Goal: Task Accomplishment & Management: Complete application form

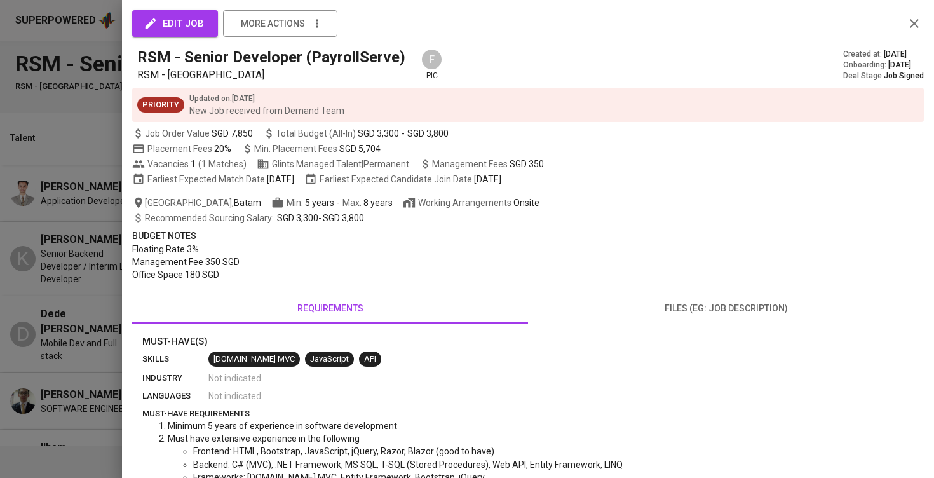
click at [67, 274] on div at bounding box center [467, 239] width 934 height 478
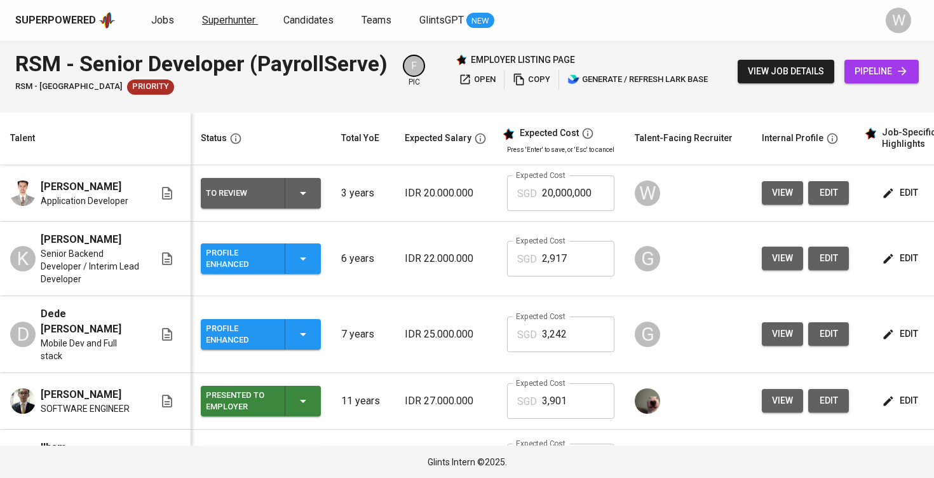
click at [208, 20] on span "Superhunter" at bounding box center [228, 20] width 53 height 12
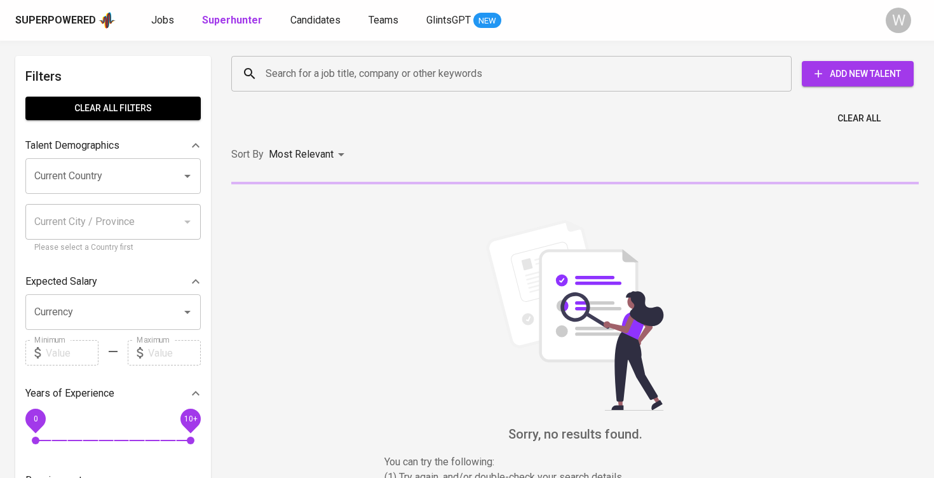
click at [309, 76] on input "Search for a job title, company or other keywords" at bounding box center [514, 74] width 504 height 24
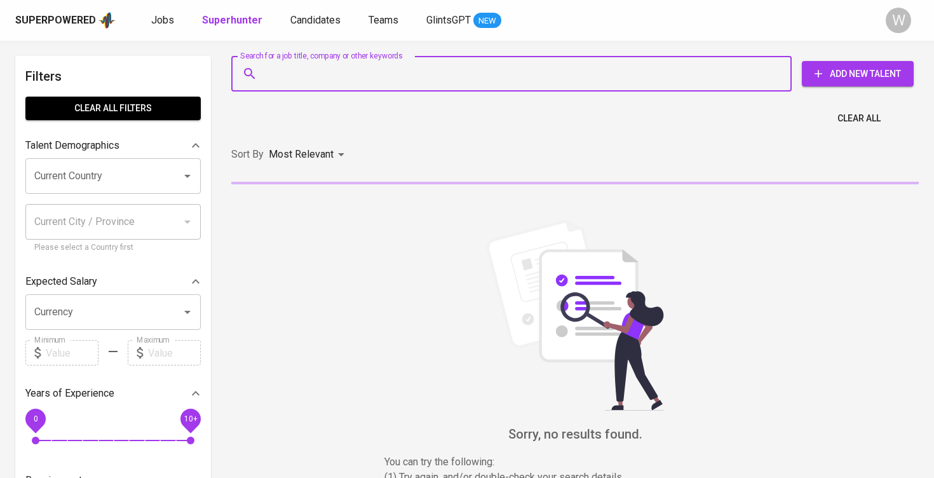
paste input "riorinald@outlook.com"
type input "riorinald@outlook.com"
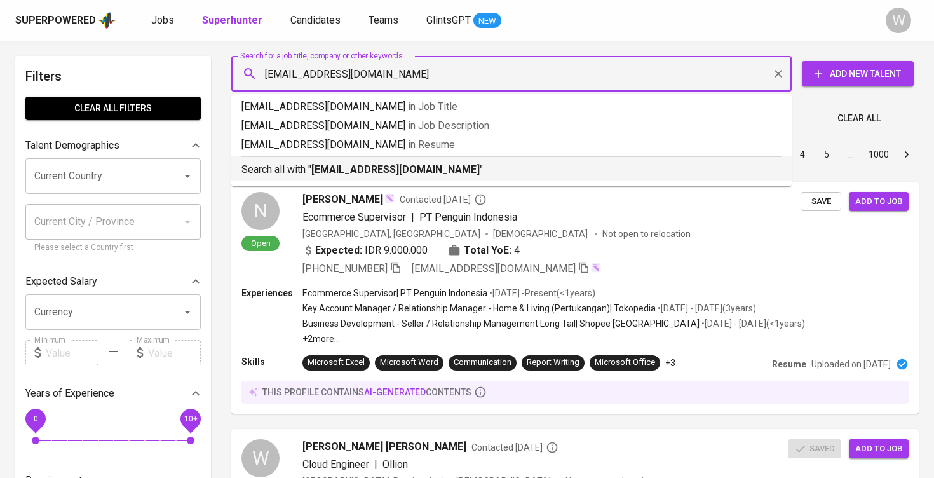
click at [344, 166] on b "riorinald@outlook.com" at bounding box center [395, 169] width 168 height 12
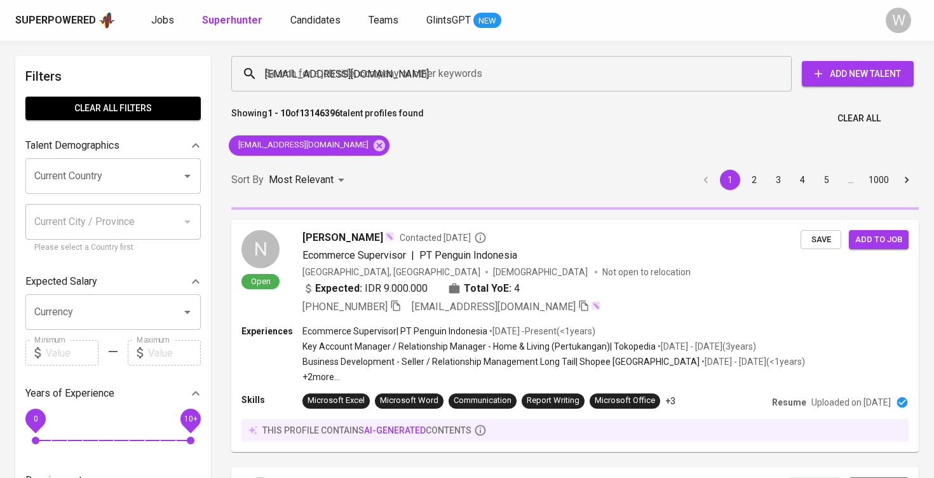
click at [391, 172] on div "Sort By Most Relevant MOST_RELEVANT 1 2 3 4 5 … 1000" at bounding box center [575, 180] width 703 height 39
click at [393, 165] on div "Sort By Most Relevant MOST_RELEVANT 1 2 3 4 5 … 1000" at bounding box center [575, 180] width 703 height 39
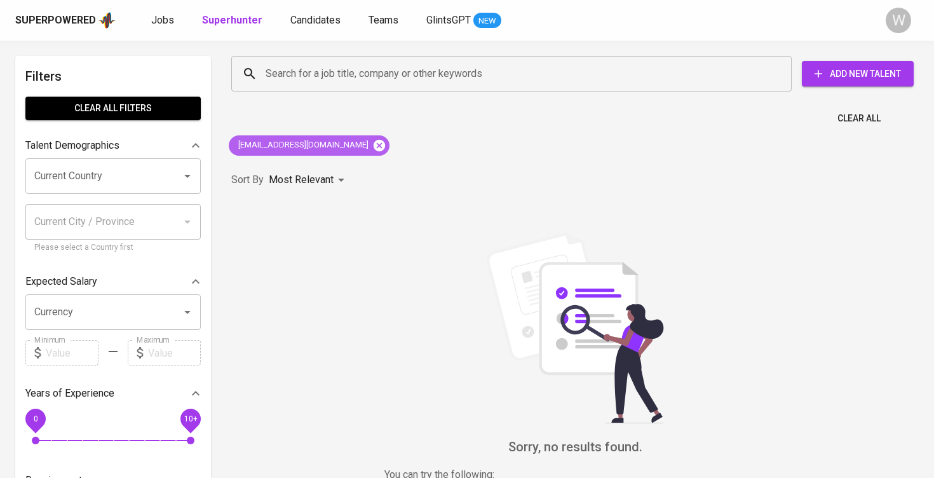
click at [372, 144] on icon at bounding box center [379, 145] width 14 height 14
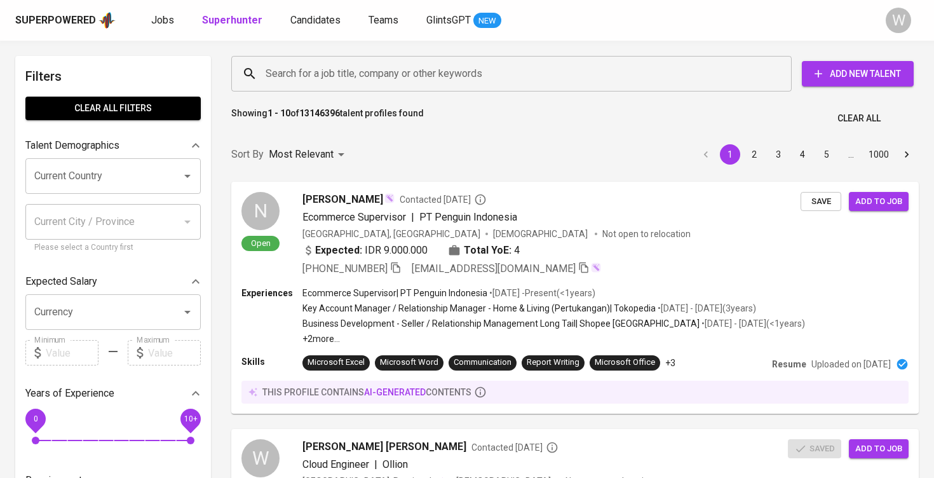
click at [325, 88] on div "Search for a job title, company or other keywords" at bounding box center [511, 74] width 560 height 36
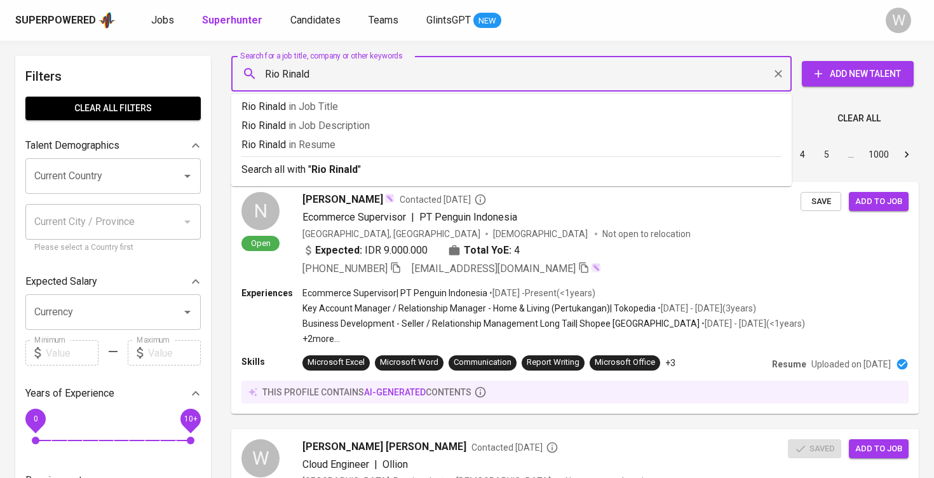
type input "Rio Rinaldi"
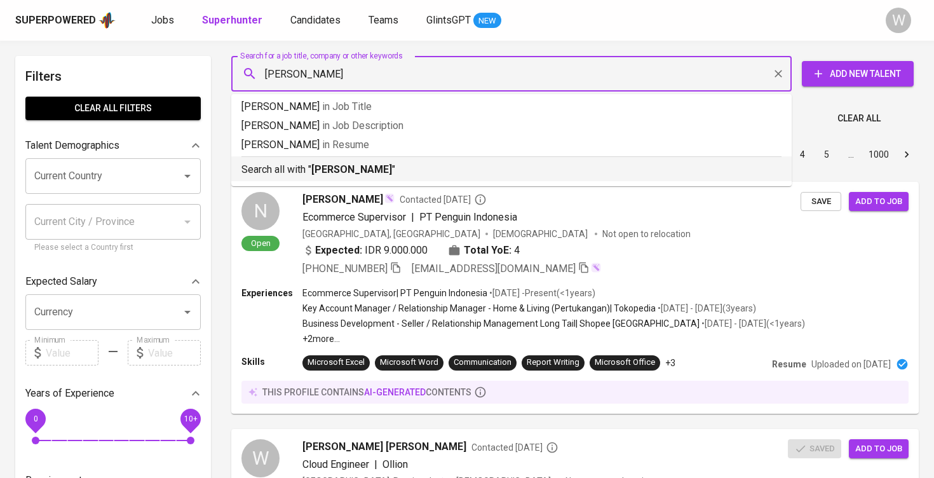
click at [363, 173] on p "Search all with " Rio Rinaldi "" at bounding box center [511, 169] width 540 height 15
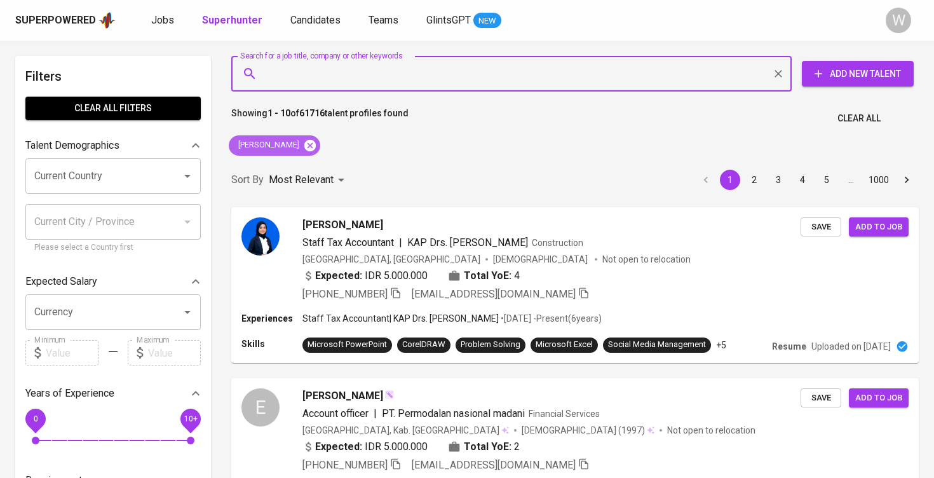
click at [303, 138] on icon at bounding box center [310, 145] width 14 height 14
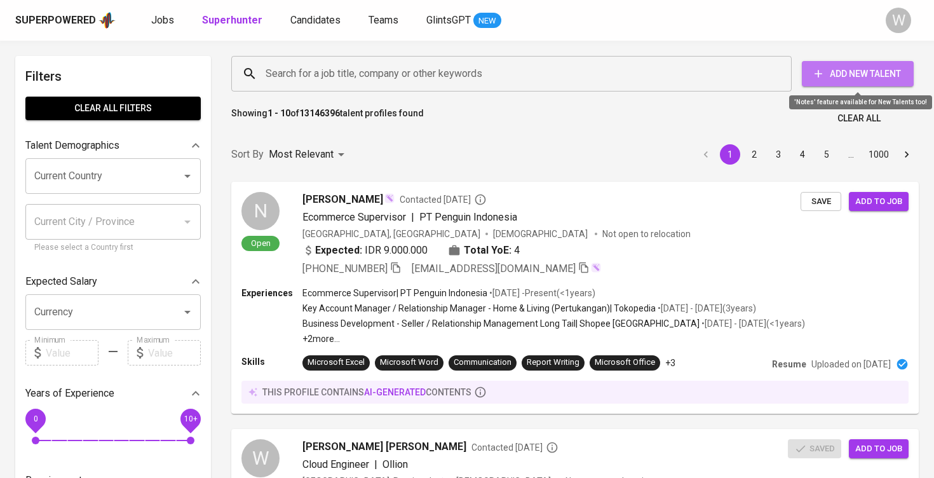
click at [863, 69] on span "Add New Talent" at bounding box center [857, 74] width 91 height 16
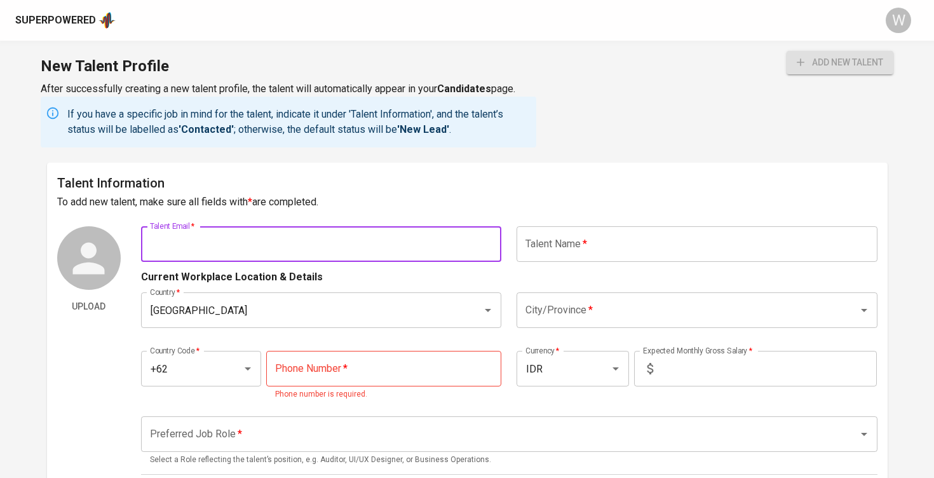
paste input "riorinald@outlook.com"
type input "riorinald@outlook.com"
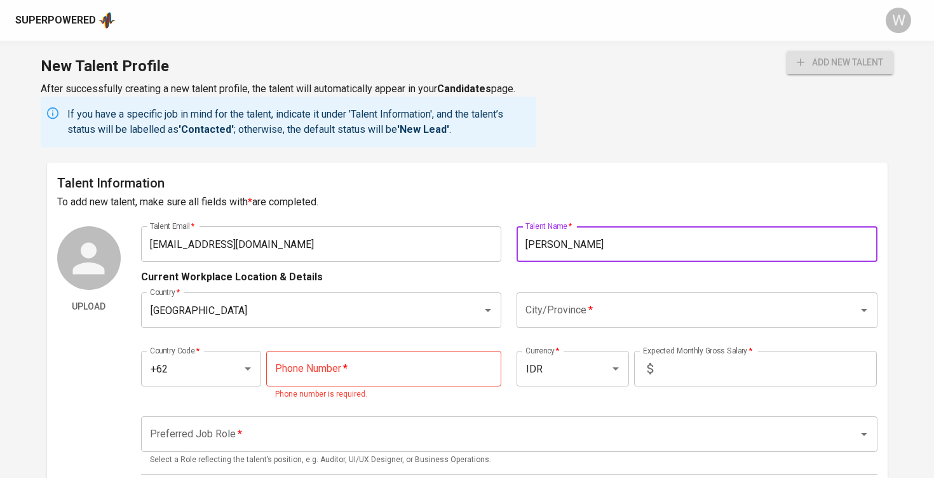
type input "Rio Rinaldi"
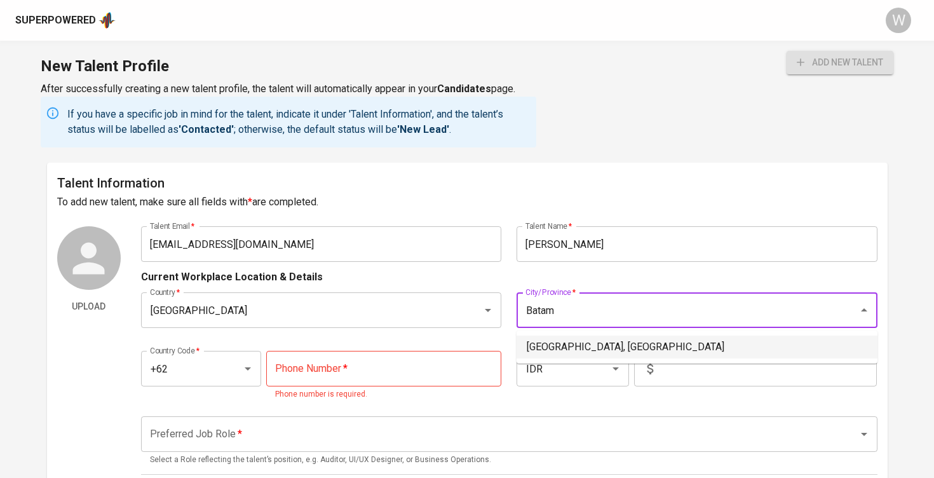
click at [569, 341] on li "Batam, Kepulauan Riau" at bounding box center [696, 346] width 361 height 23
type input "Batam, Kepulauan Riau"
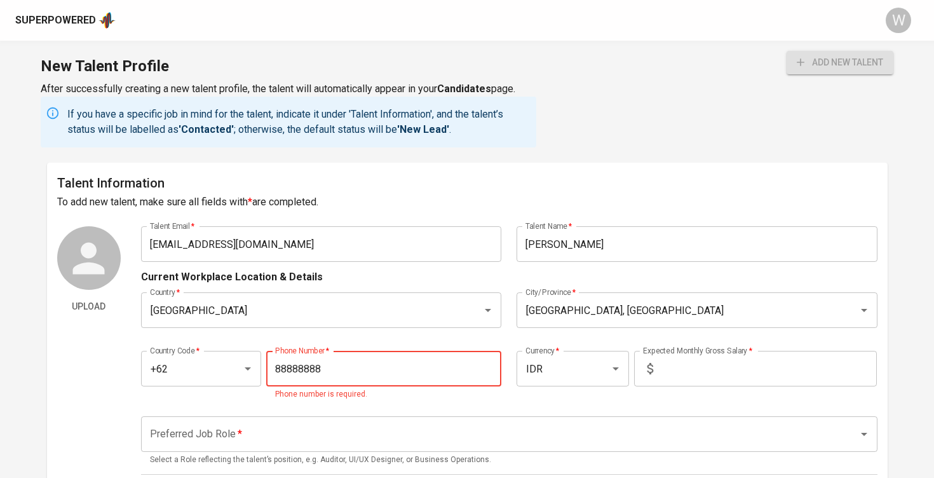
type input "888-888-888"
click at [726, 357] on input "text" at bounding box center [767, 369] width 219 height 36
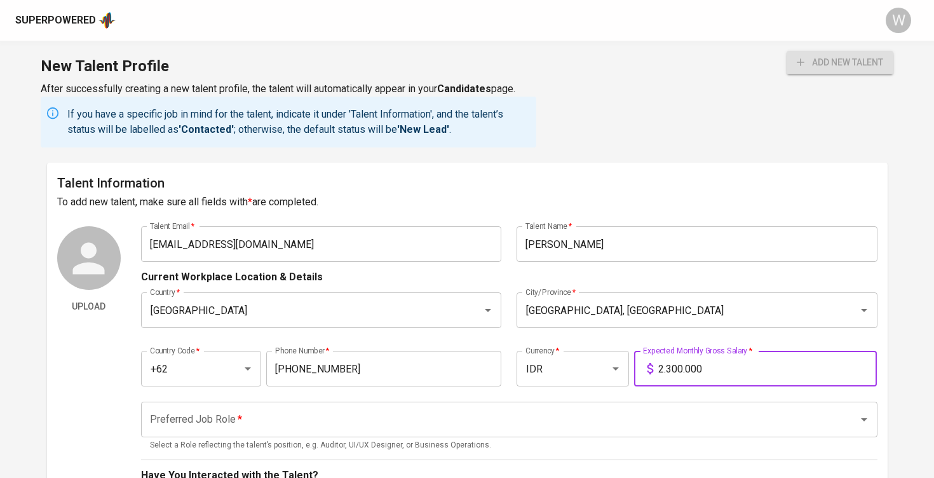
type input "23.000.000"
click at [628, 419] on input "Preferred Job Role   *" at bounding box center [491, 419] width 689 height 24
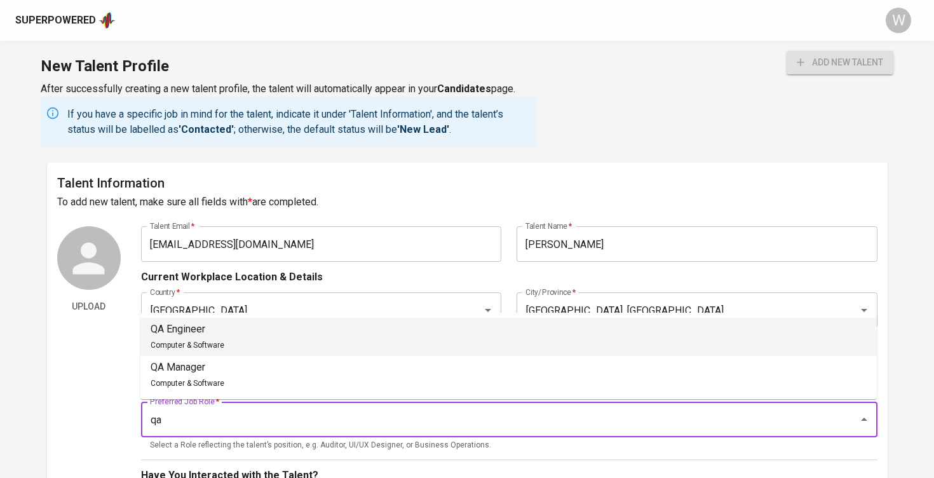
click at [291, 340] on li "QA Engineer Computer & Software" at bounding box center [508, 337] width 736 height 38
type input "QA Engineer"
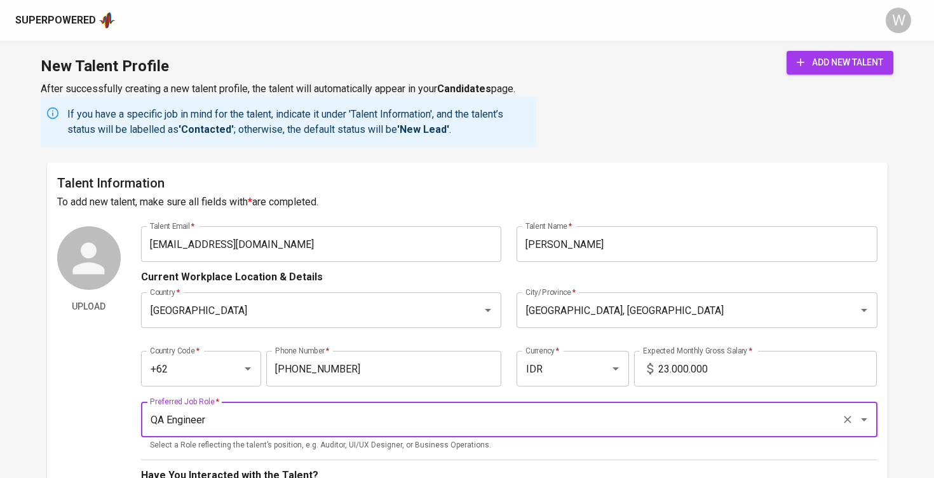
click at [497, 194] on h6 "To add new talent, make sure all fields with * are completed." at bounding box center [467, 202] width 820 height 18
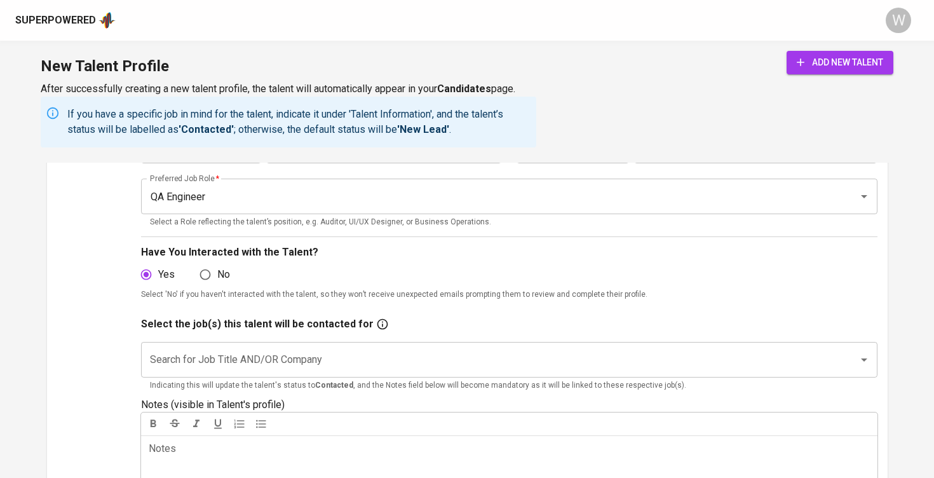
scroll to position [241, 0]
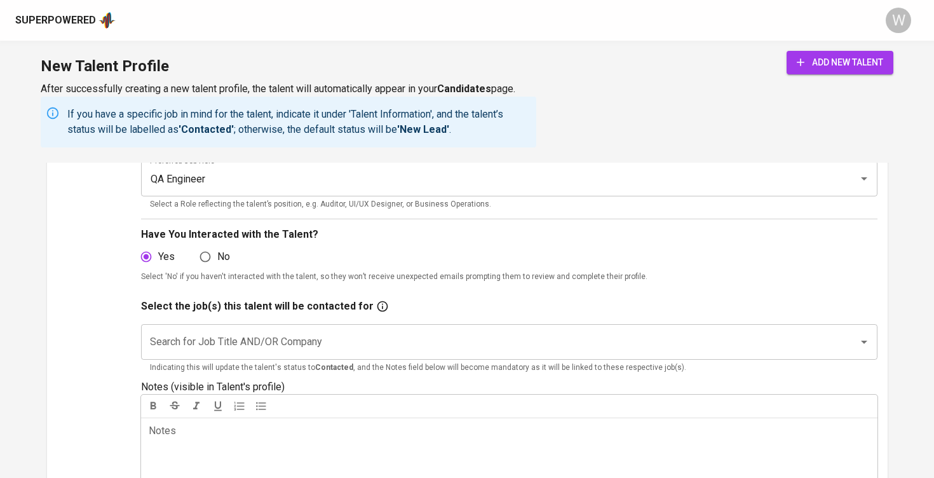
click at [346, 324] on div "Search for Job Title AND/OR Company" at bounding box center [509, 342] width 736 height 36
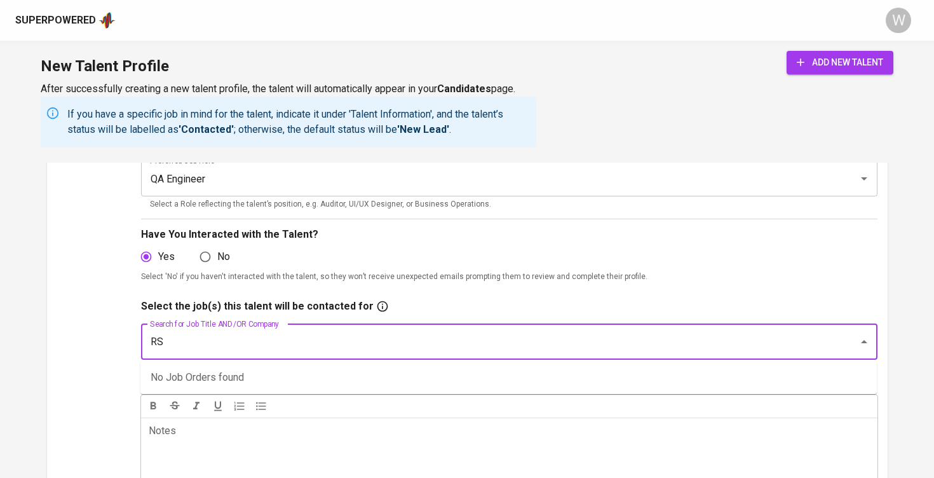
type input "RSM"
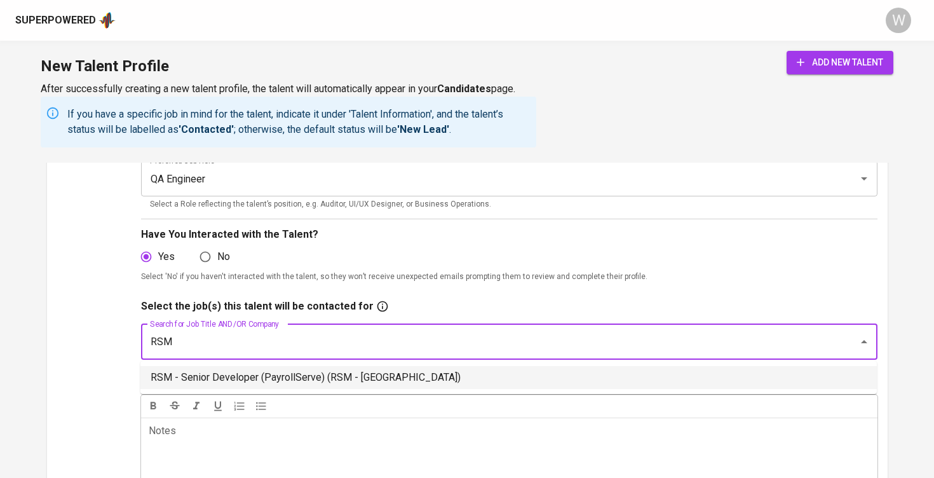
click at [321, 372] on li "RSM - Senior Developer (PayrollServe) (RSM - Singapore)" at bounding box center [508, 377] width 736 height 23
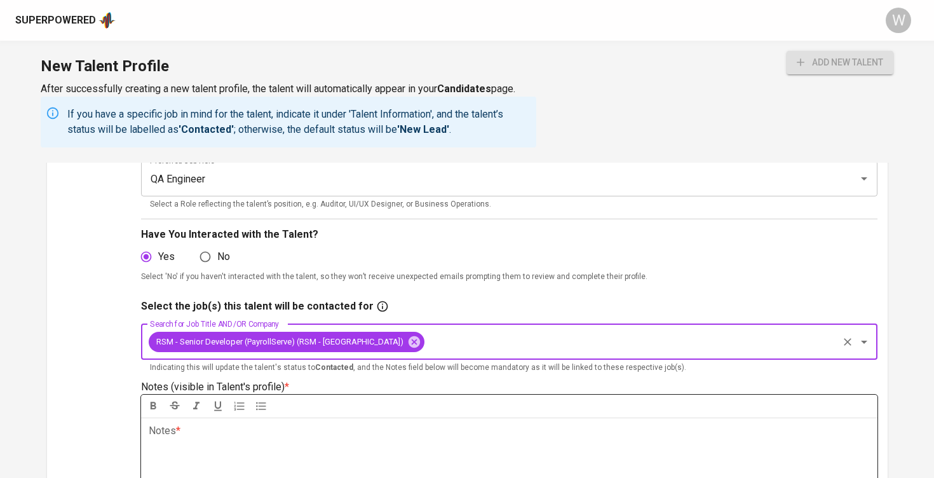
click at [292, 428] on p "Notes * ﻿" at bounding box center [509, 430] width 721 height 15
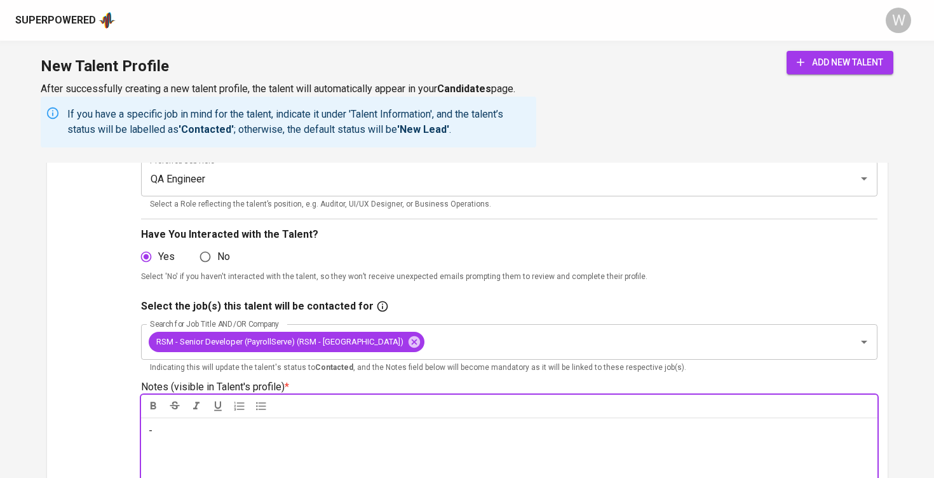
click at [553, 252] on div "Yes No" at bounding box center [509, 257] width 736 height 24
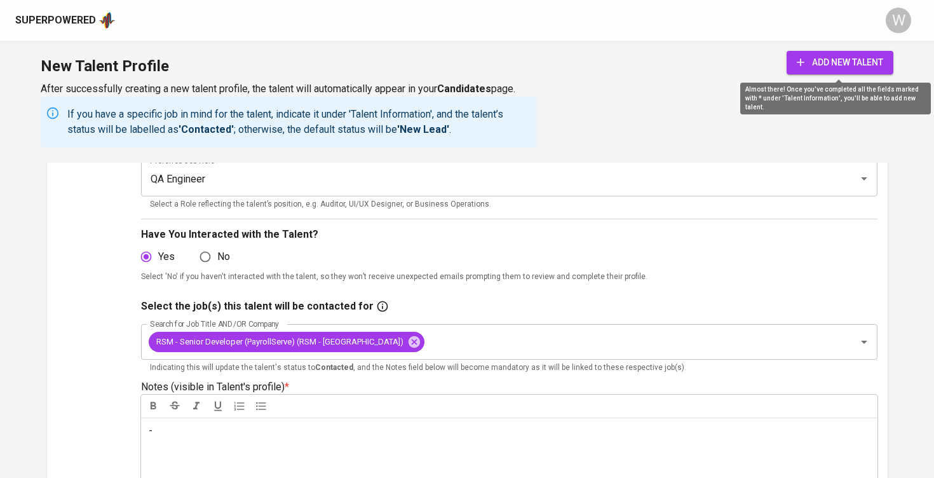
click at [855, 67] on span "add new talent" at bounding box center [840, 63] width 86 height 16
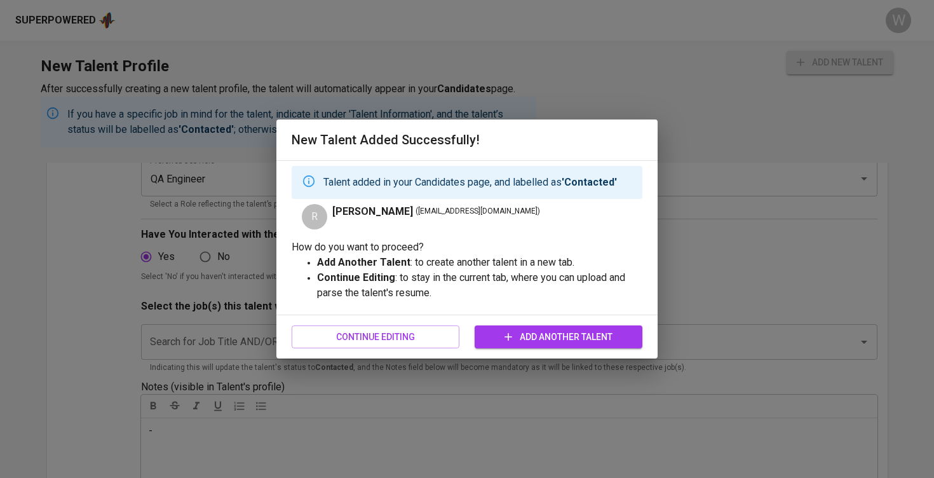
click at [584, 351] on div "Continue Editing Add Another Talent" at bounding box center [467, 337] width 351 height 34
click at [584, 341] on span "Add Another Talent" at bounding box center [558, 337] width 147 height 16
click at [445, 342] on span "Continue Editing" at bounding box center [375, 337] width 147 height 16
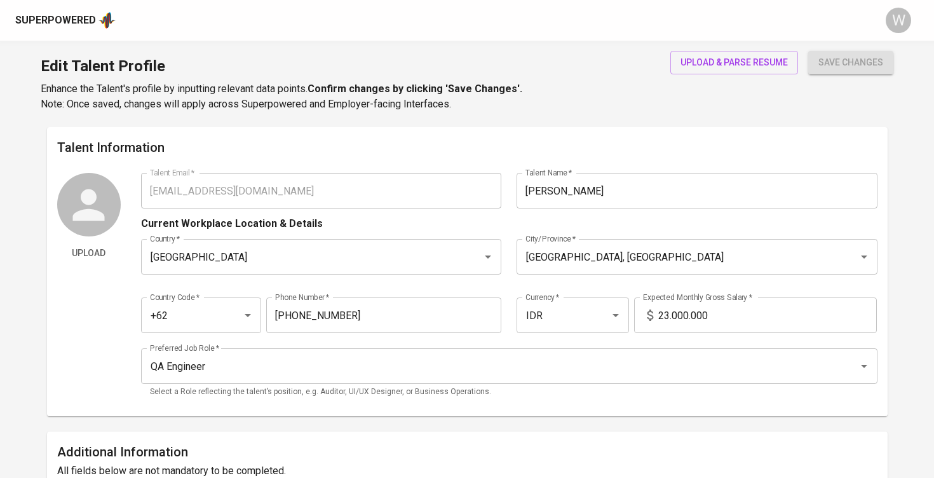
click at [90, 28] on div "Superpowered" at bounding box center [65, 20] width 100 height 19
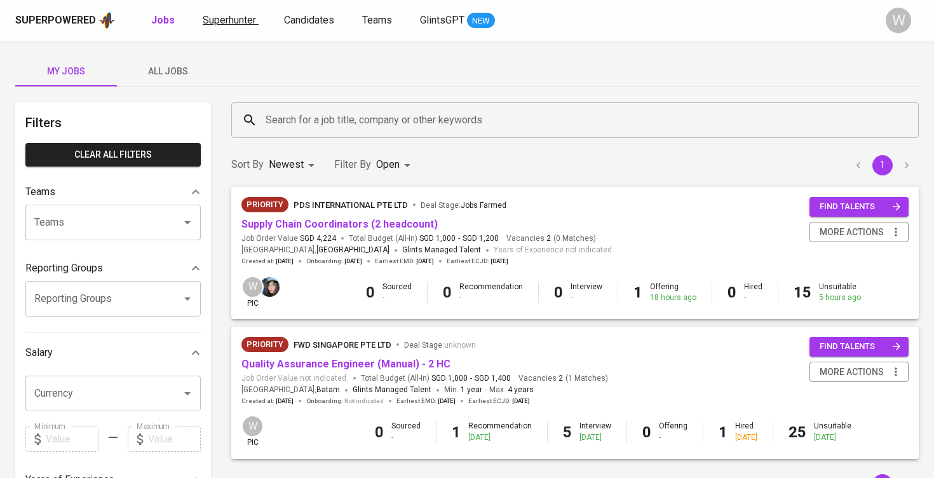
click at [222, 24] on span "Superhunter" at bounding box center [229, 20] width 53 height 12
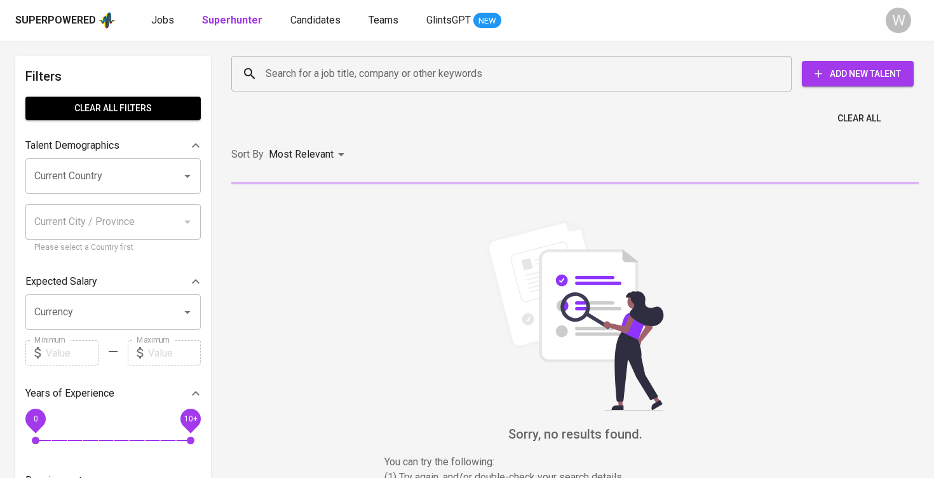
click at [330, 84] on input "Search for a job title, company or other keywords" at bounding box center [514, 74] width 504 height 24
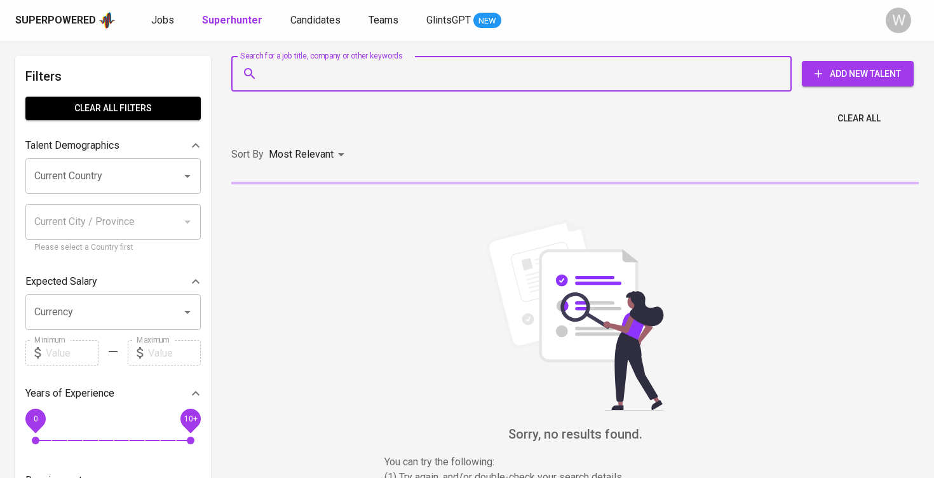
paste input "riorinald@outlook.com"
type input "riorinald@outlook.com"
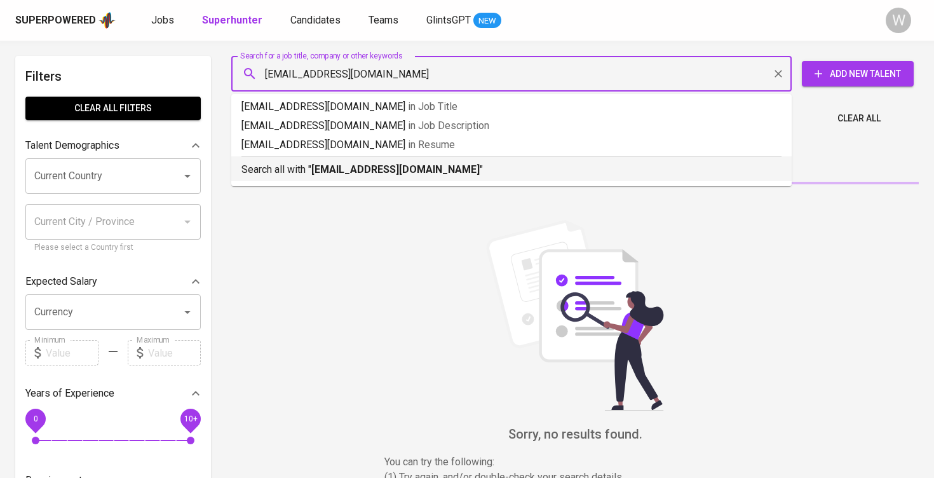
click at [367, 162] on p "Search all with " riorinald@outlook.com "" at bounding box center [511, 169] width 540 height 15
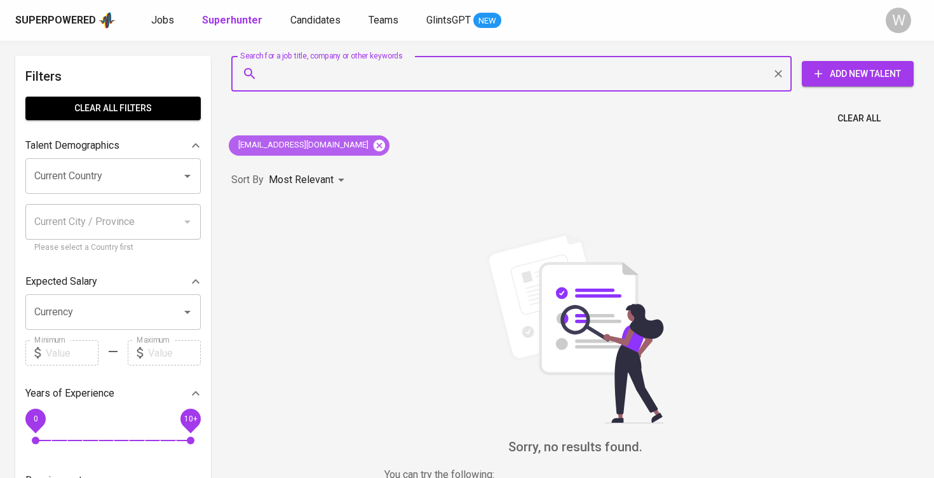
click at [373, 144] on icon at bounding box center [378, 144] width 11 height 11
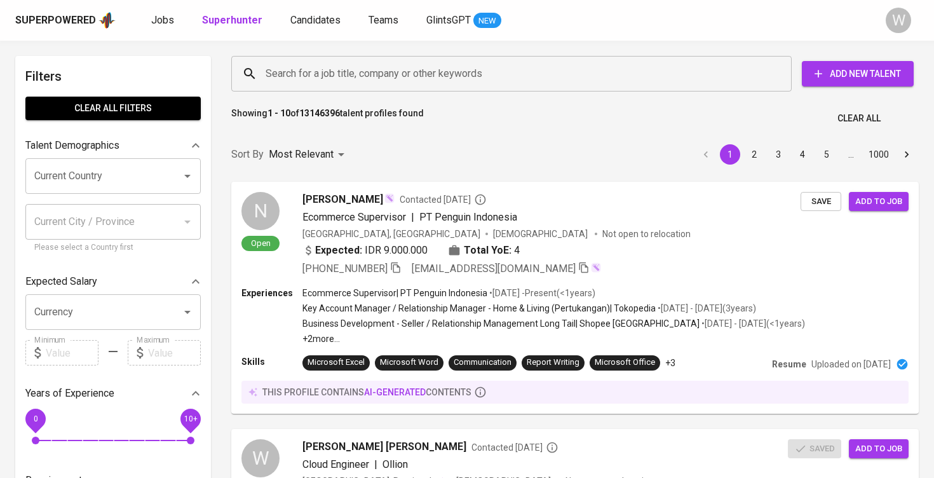
click at [482, 55] on div "Search for a job title, company or other keywords Search for a job title, compa…" at bounding box center [572, 73] width 687 height 41
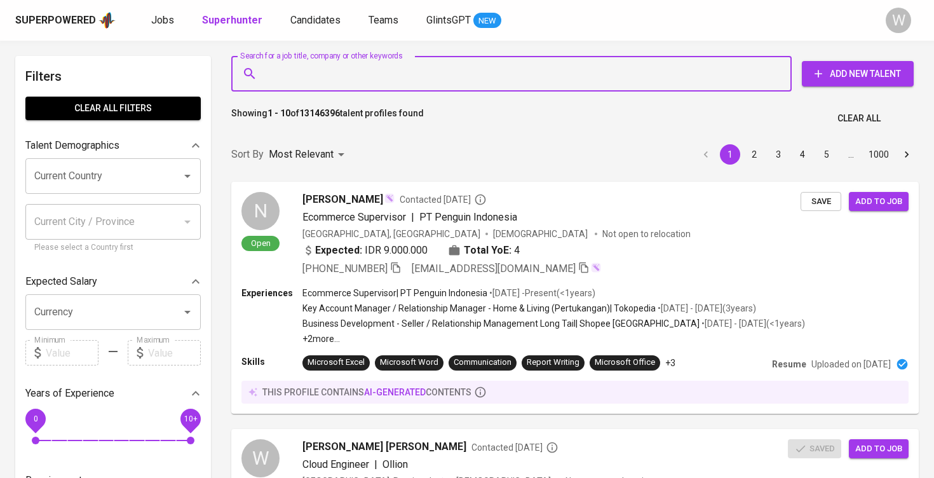
click at [473, 68] on input "Search for a job title, company or other keywords" at bounding box center [514, 74] width 504 height 24
paste input "riorinald@outlook.com"
type input "riorinald@outlook.com"
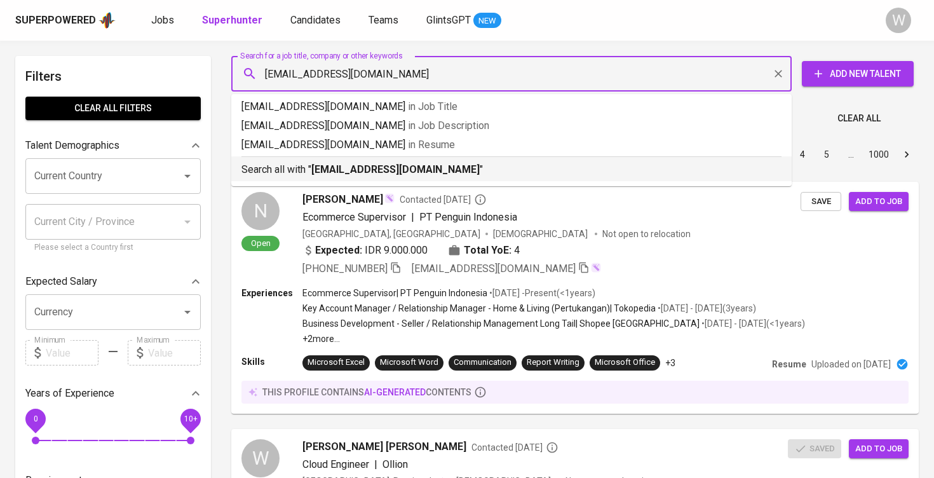
click at [434, 171] on p "Search all with " riorinald@outlook.com "" at bounding box center [511, 169] width 540 height 15
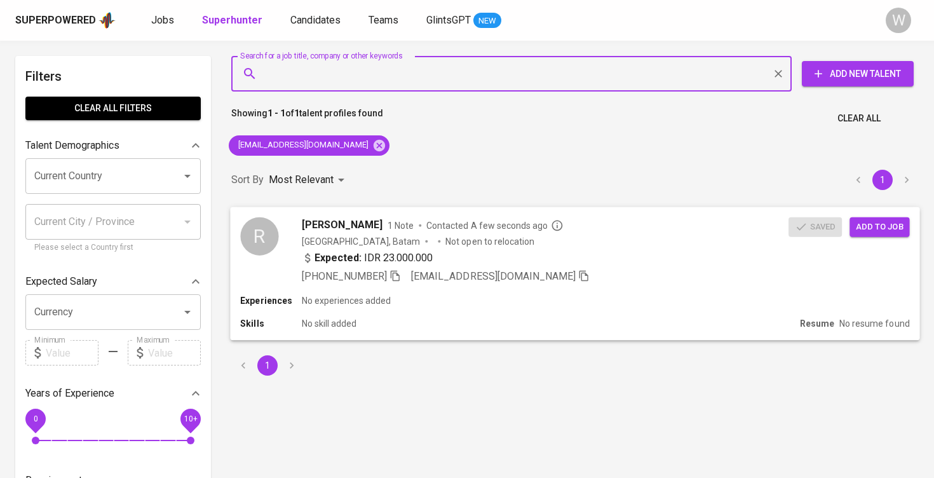
click at [880, 229] on span "Add to job" at bounding box center [879, 226] width 47 height 15
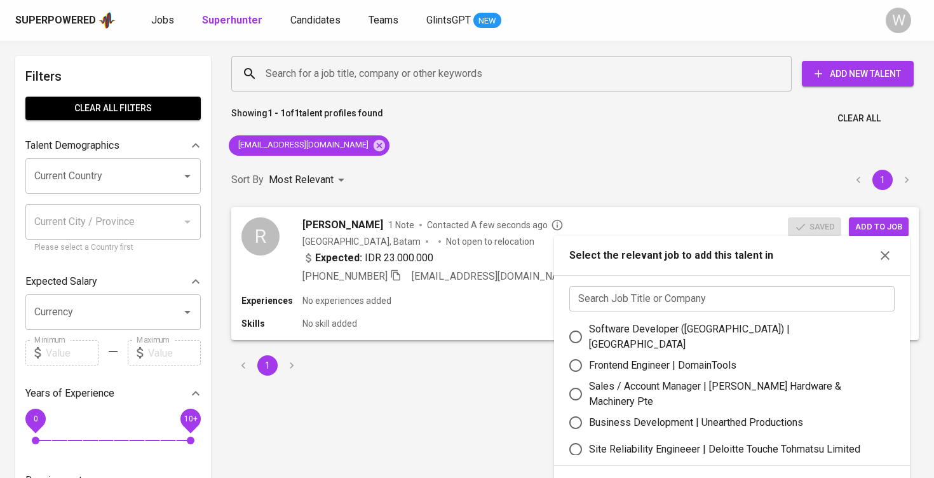
click at [715, 290] on input "text" at bounding box center [731, 298] width 325 height 25
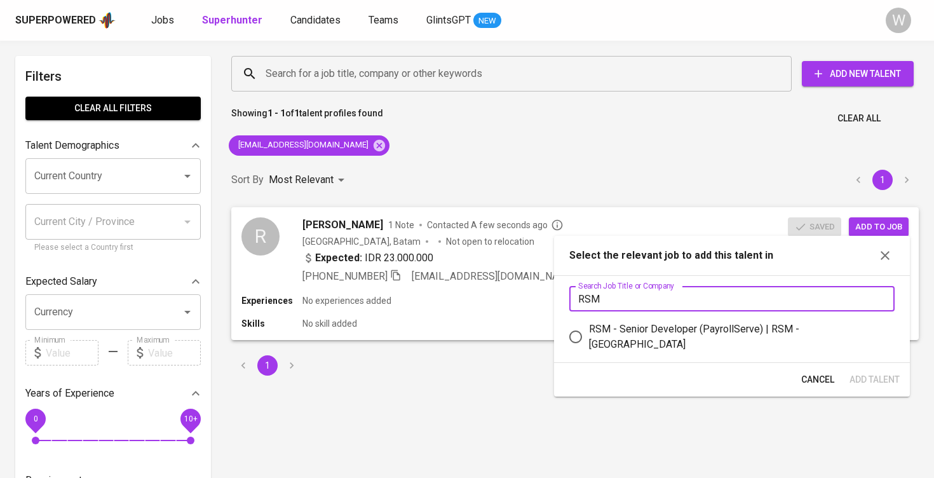
type input "RSM"
click at [707, 335] on div "RSM - Senior Developer (PayrollServe) | RSM - Singapore" at bounding box center [736, 336] width 295 height 30
click at [589, 335] on input "RSM - Senior Developer (PayrollServe) | RSM - Singapore" at bounding box center [575, 336] width 27 height 27
radio input "true"
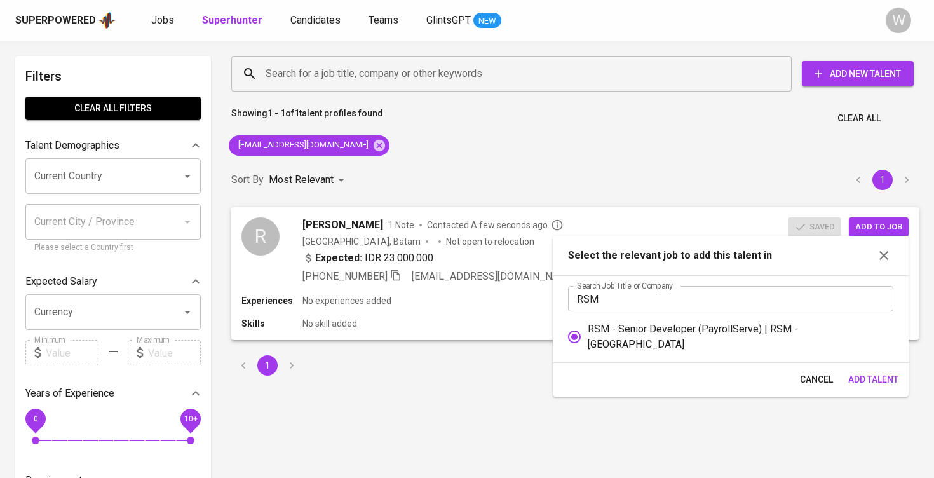
click at [877, 372] on span "Add Talent" at bounding box center [873, 380] width 50 height 16
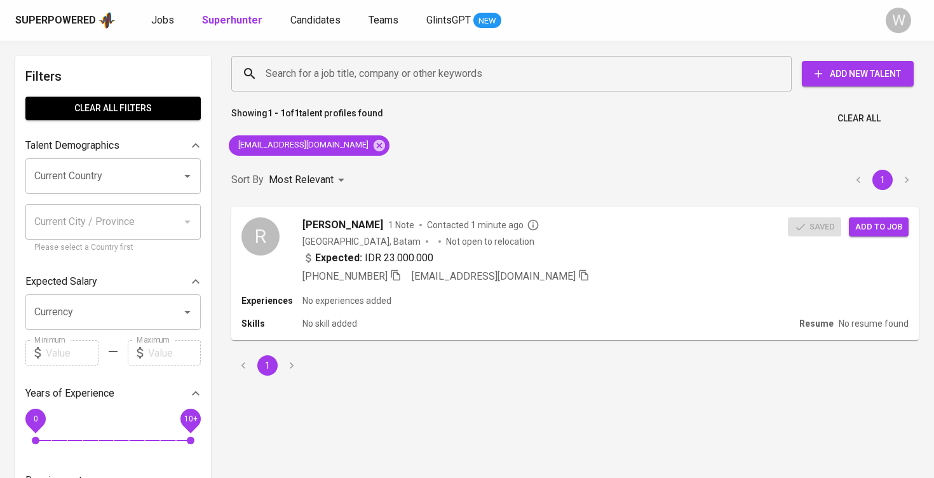
click at [156, 11] on div "Superpowered Jobs Superhunter Candidates Teams GlintsGPT NEW" at bounding box center [446, 20] width 863 height 19
click at [157, 21] on span "Jobs" at bounding box center [162, 20] width 23 height 12
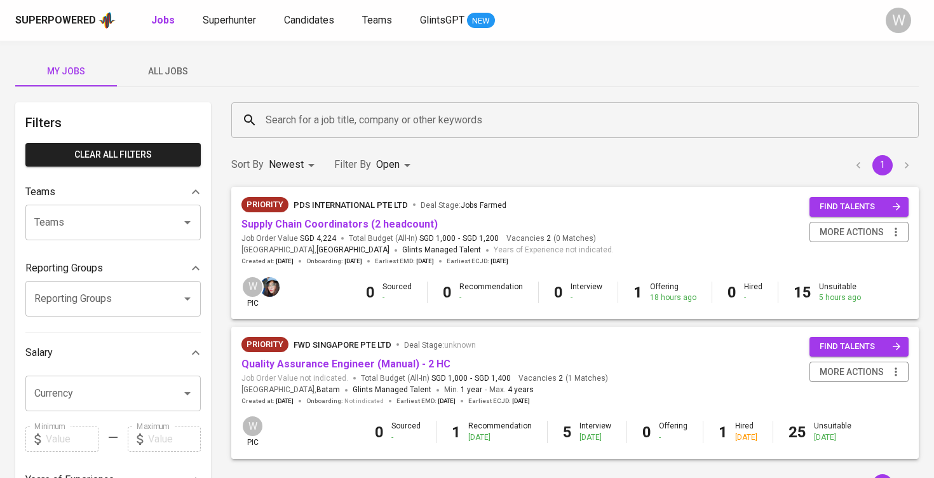
click at [187, 91] on div "My Jobs All Jobs Filters Clear All filters Teams Teams Teams Reporting Groups R…" at bounding box center [467, 437] width 934 height 793
click at [185, 84] on button "All Jobs" at bounding box center [168, 71] width 102 height 30
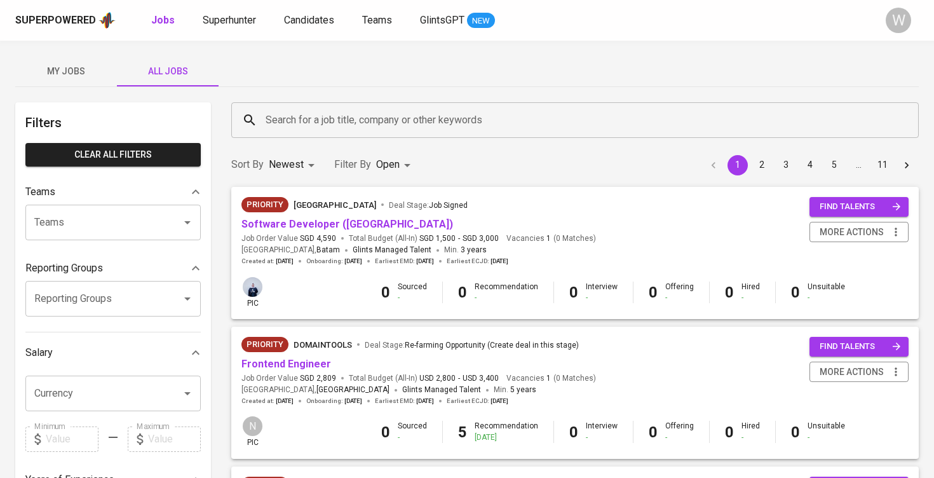
click at [282, 111] on input "Search for a job title, company or other keywords" at bounding box center [577, 120] width 631 height 24
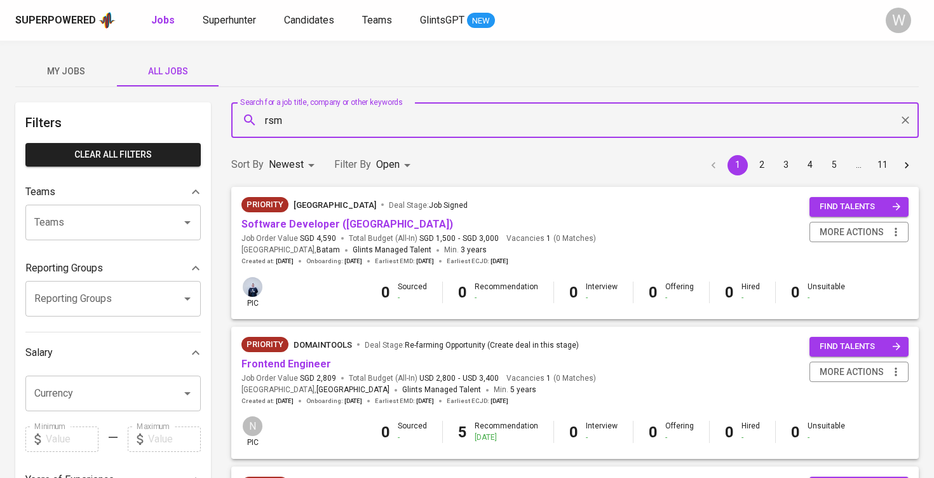
type input "rsm"
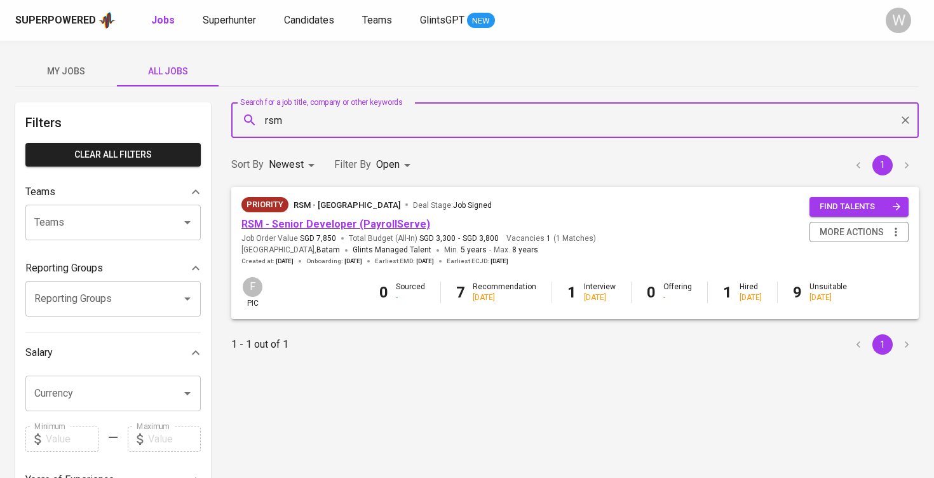
click at [321, 225] on link "RSM - Senior Developer (PayrollServe)" at bounding box center [335, 224] width 189 height 12
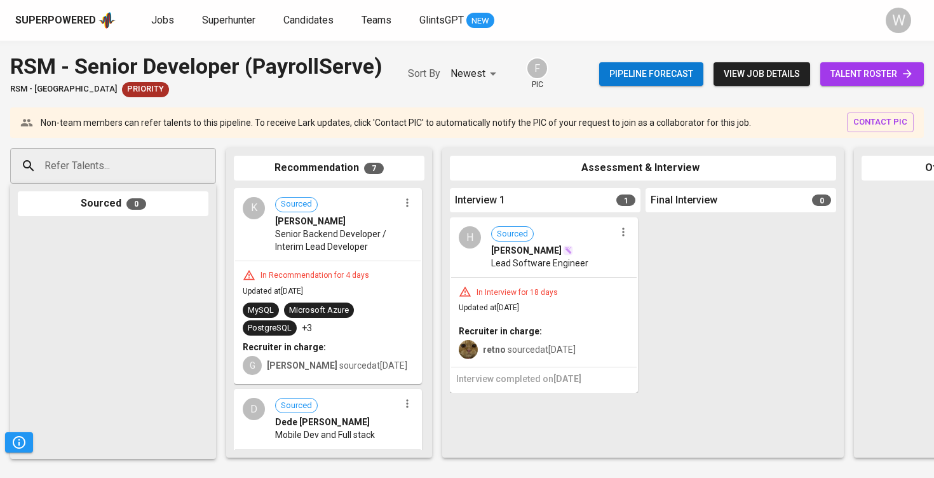
click at [855, 77] on span "talent roster" at bounding box center [871, 74] width 83 height 16
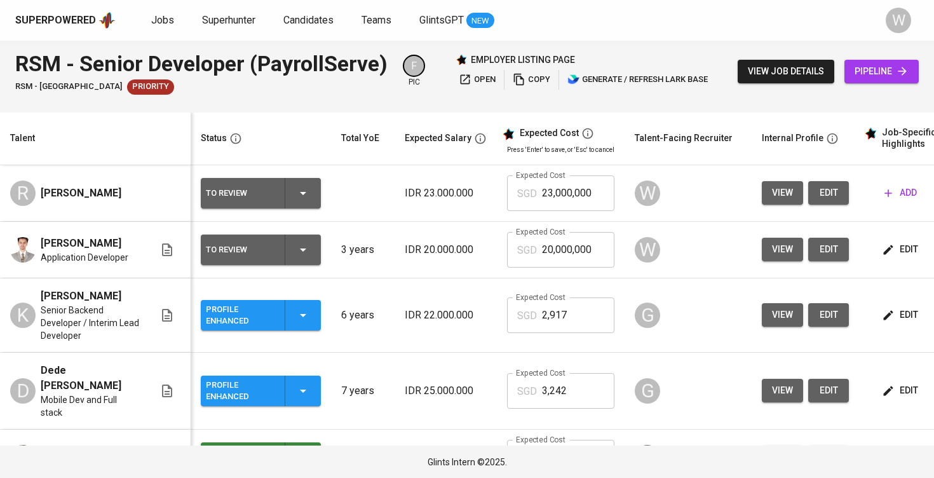
click at [818, 198] on span "edit" at bounding box center [828, 193] width 20 height 16
click at [741, 149] on th "Talent-Facing Recruiter" at bounding box center [687, 138] width 127 height 53
click at [888, 191] on icon "button" at bounding box center [888, 193] width 13 height 13
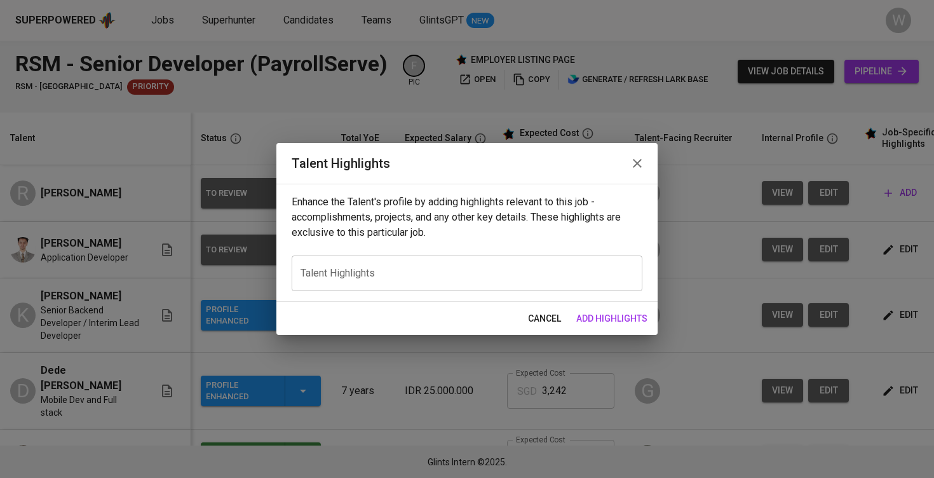
click at [374, 280] on div "x Talent Highlights" at bounding box center [467, 273] width 351 height 36
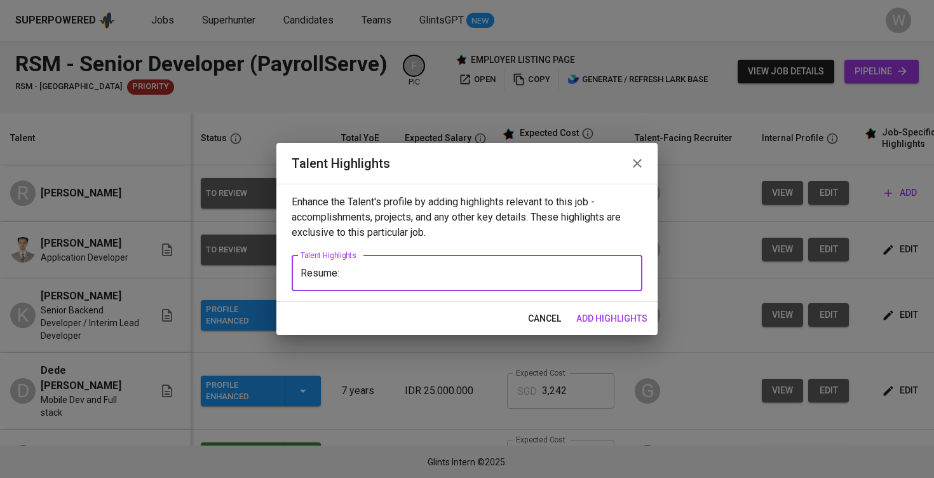
paste textarea "https://glints.sg.larksuite.com/file/OkTabMXMIoKiuWxbiNKl1eDyglf?from=from_copy…"
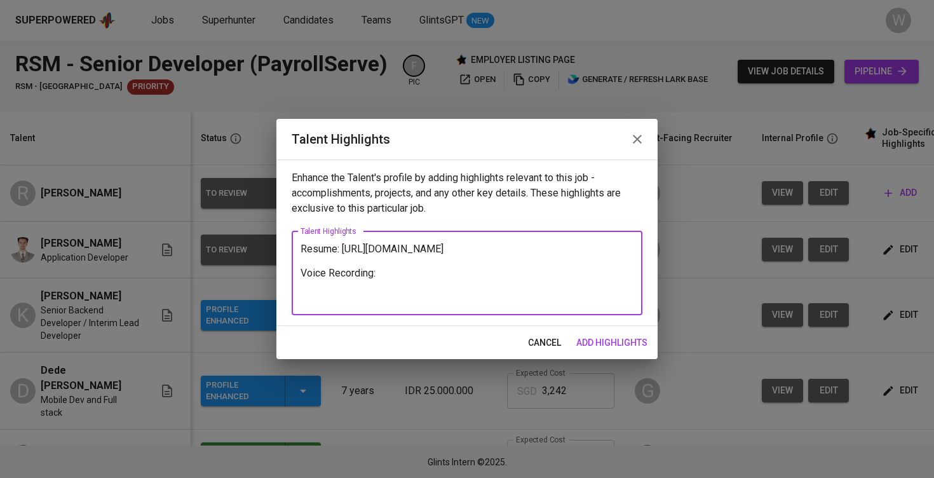
paste textarea "https://glints.sg.larksuite.com/minutes/obsgnp28q9547691y4yxt273?from=from_copy…"
type textarea "Resume: https://glints.sg.larksuite.com/file/OkTabMXMIoKiuWxbiNKl1eDyglf?from=f…"
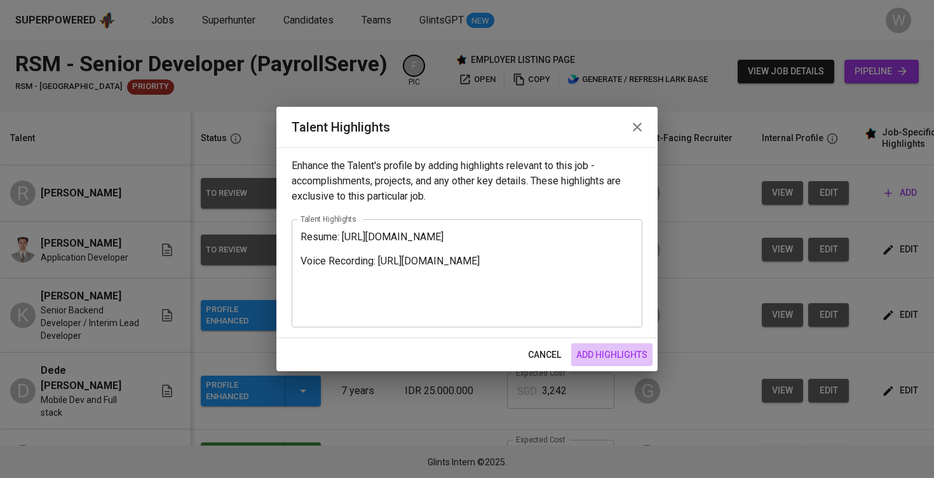
click at [609, 354] on span "add highlights" at bounding box center [611, 355] width 71 height 16
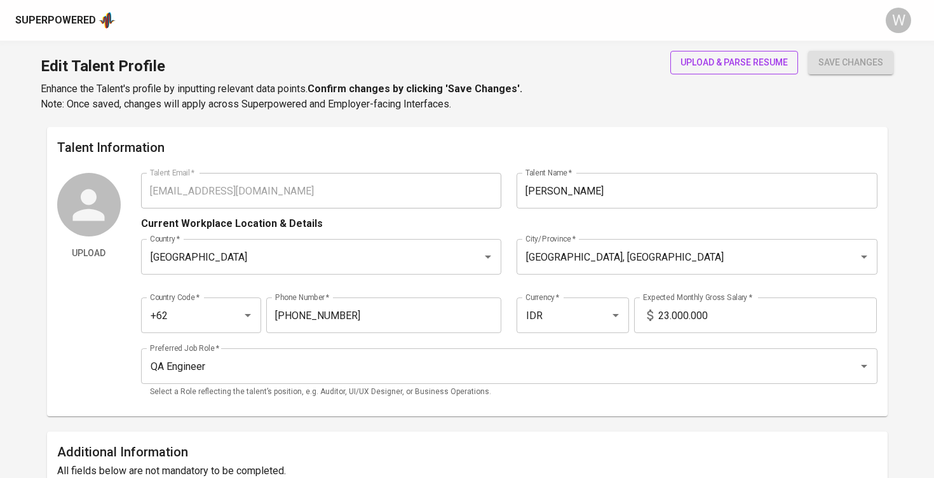
click at [696, 69] on span "upload & parse resume" at bounding box center [733, 63] width 107 height 16
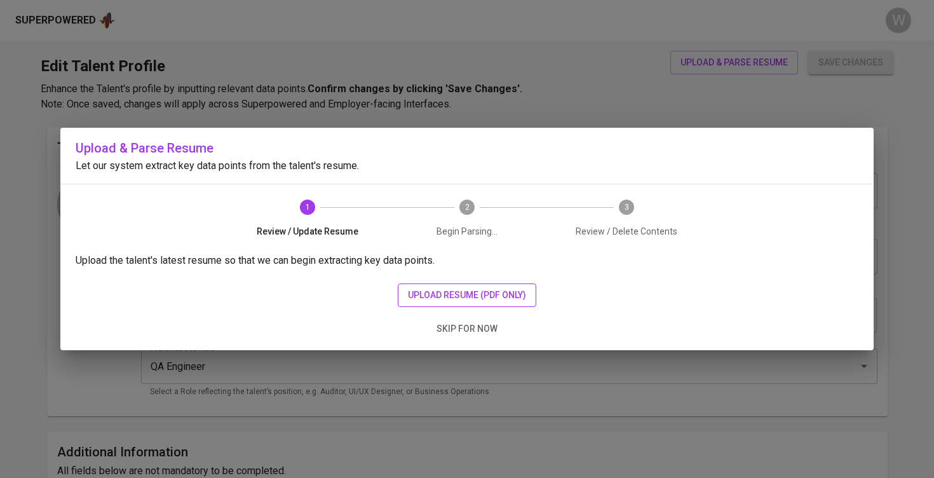
click at [482, 301] on span "upload resume (pdf only)" at bounding box center [467, 295] width 118 height 16
click at [494, 281] on div "Upload the talent's latest resume so that we can begin extracting key data poin…" at bounding box center [466, 301] width 813 height 97
click at [487, 305] on button "upload resume (pdf only)" at bounding box center [467, 295] width 138 height 24
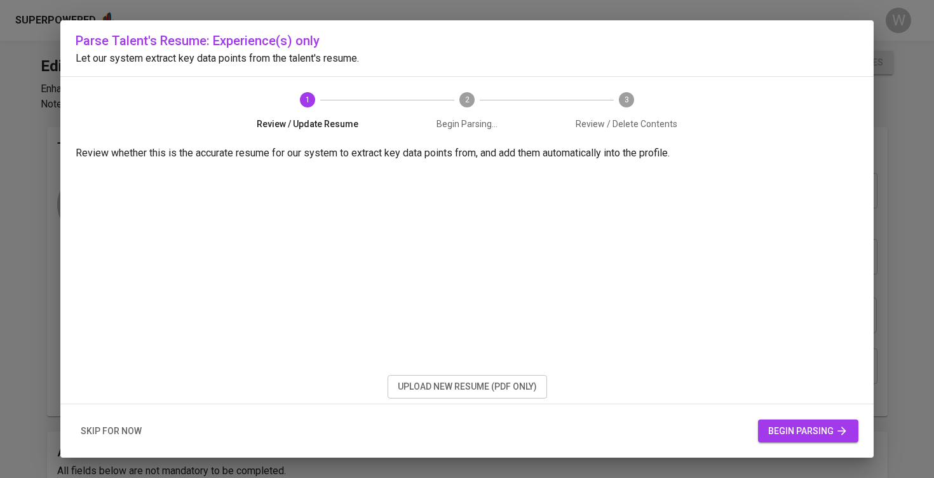
click at [804, 418] on div "skip for now begin parsing" at bounding box center [466, 431] width 813 height 54
click at [796, 431] on span "begin parsing" at bounding box center [808, 431] width 80 height 16
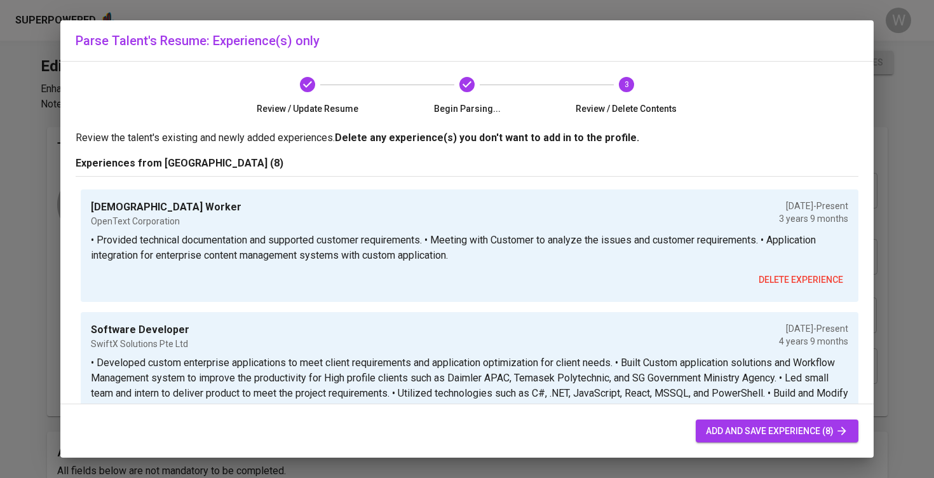
click at [836, 433] on icon "button" at bounding box center [841, 430] width 13 height 13
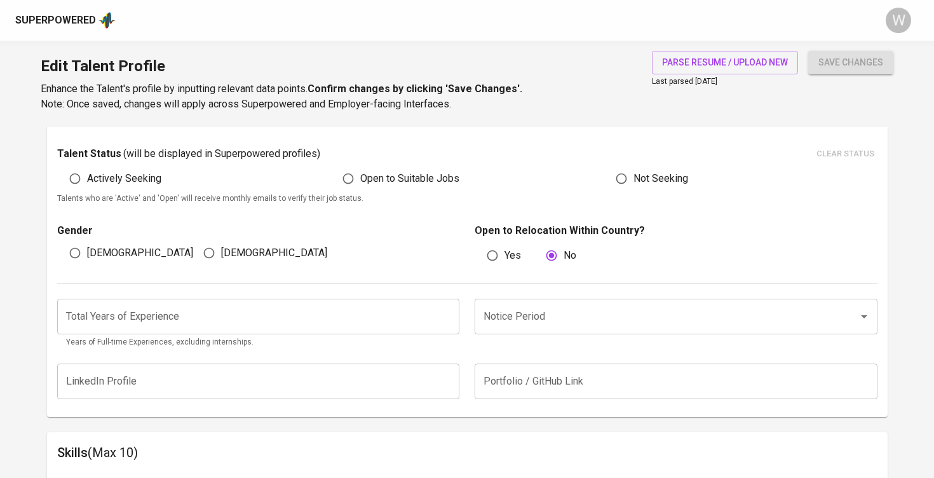
scroll to position [340, 0]
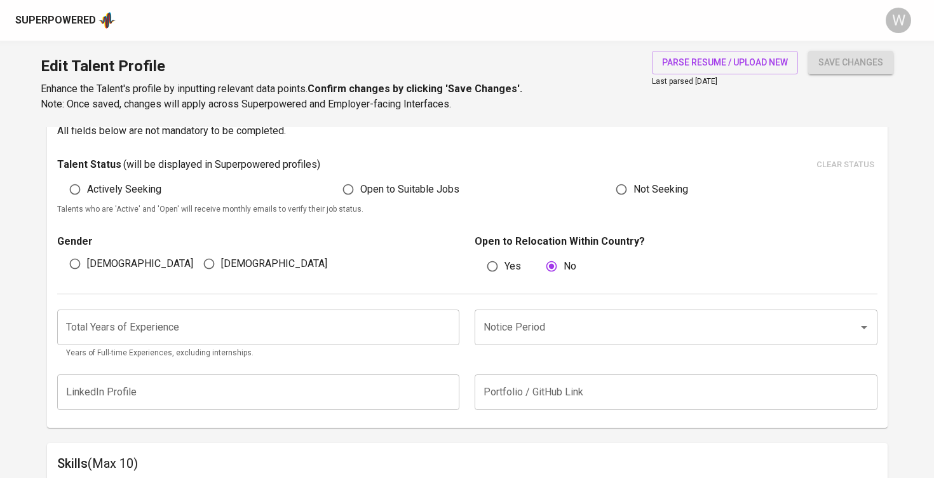
click at [333, 342] on input "number" at bounding box center [258, 327] width 403 height 36
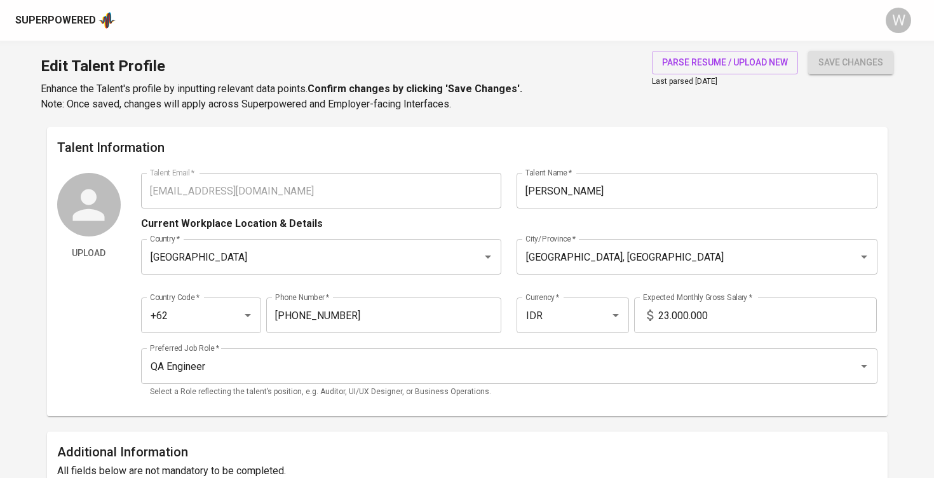
scroll to position [0, 0]
click at [621, 142] on h6 "Talent Information" at bounding box center [467, 147] width 820 height 20
click at [667, 293] on div "Country Code   * +62 Country Code * Phone Number   * 888-888-888 Phone Number *…" at bounding box center [509, 311] width 736 height 58
click at [645, 151] on h6 "Talent Information" at bounding box center [467, 147] width 820 height 20
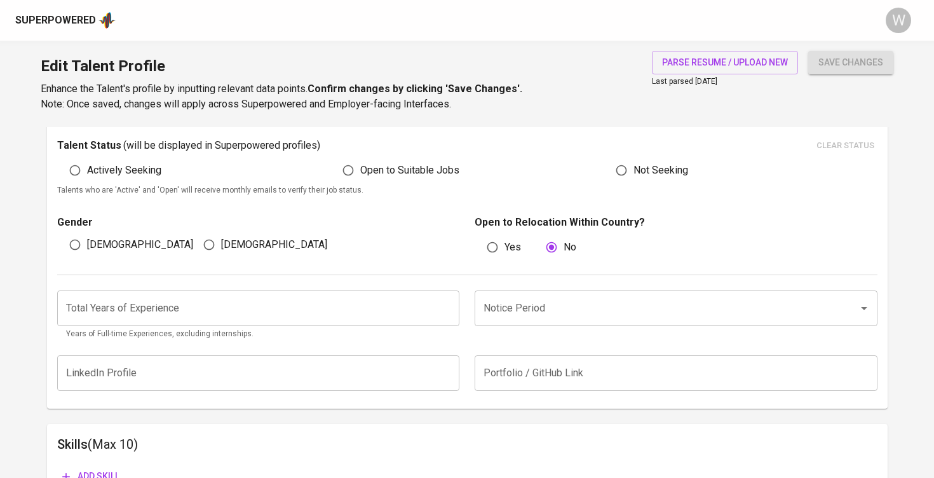
scroll to position [361, 0]
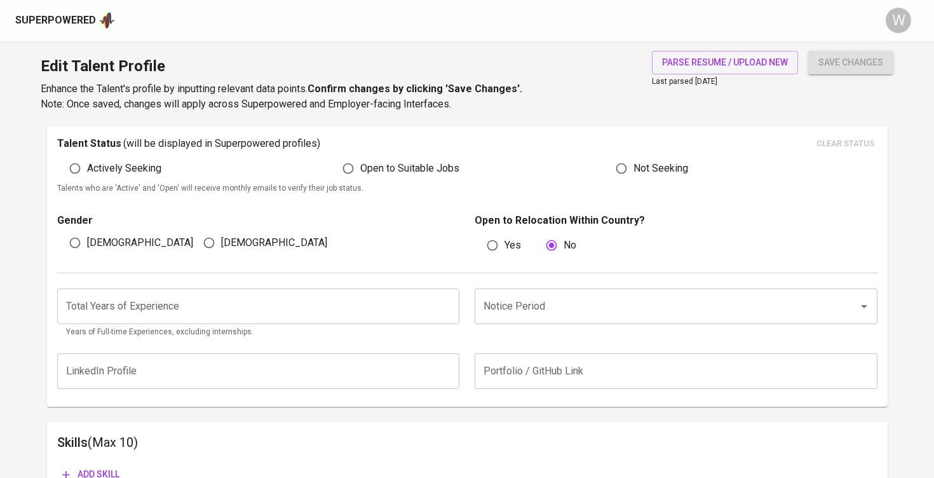
click at [332, 301] on input "number" at bounding box center [258, 306] width 403 height 36
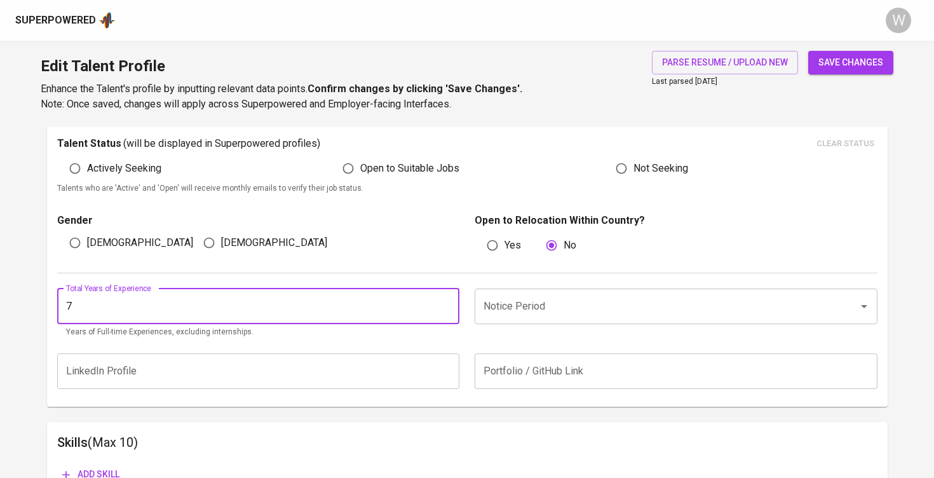
type input "7"
click at [492, 294] on input "Notice Period" at bounding box center [658, 306] width 356 height 24
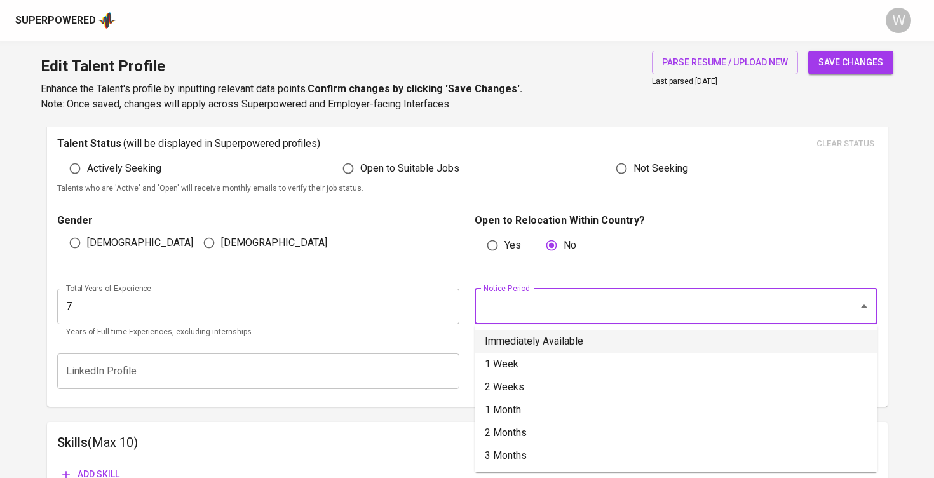
click at [525, 344] on li "Immediately Available" at bounding box center [675, 341] width 403 height 23
type input "Immediately Available"
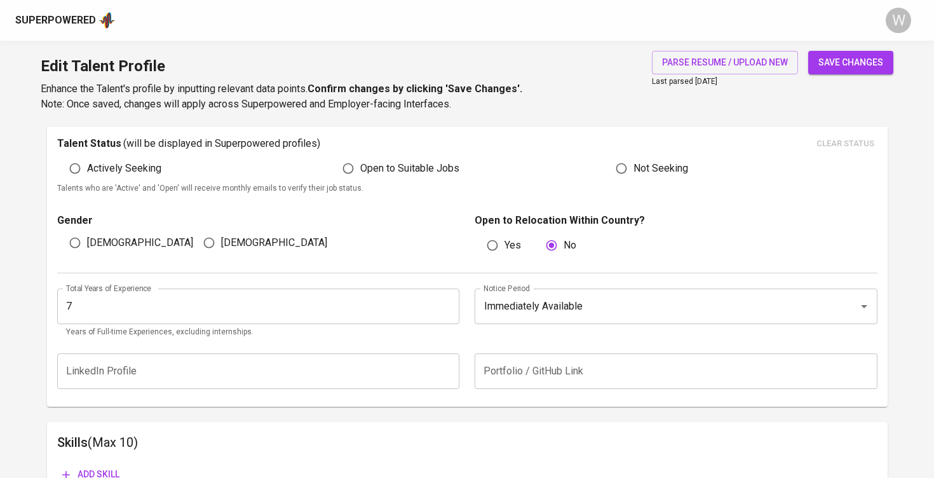
click at [418, 205] on div "Gender Male Female Open to Relocation Within Country? Yes No" at bounding box center [467, 233] width 820 height 77
click at [546, 282] on div "Total Years of Experience 7 Total Years of Experience Years of Full-time Experi…" at bounding box center [467, 309] width 820 height 73
click at [541, 300] on input "Immediately Available" at bounding box center [658, 306] width 356 height 24
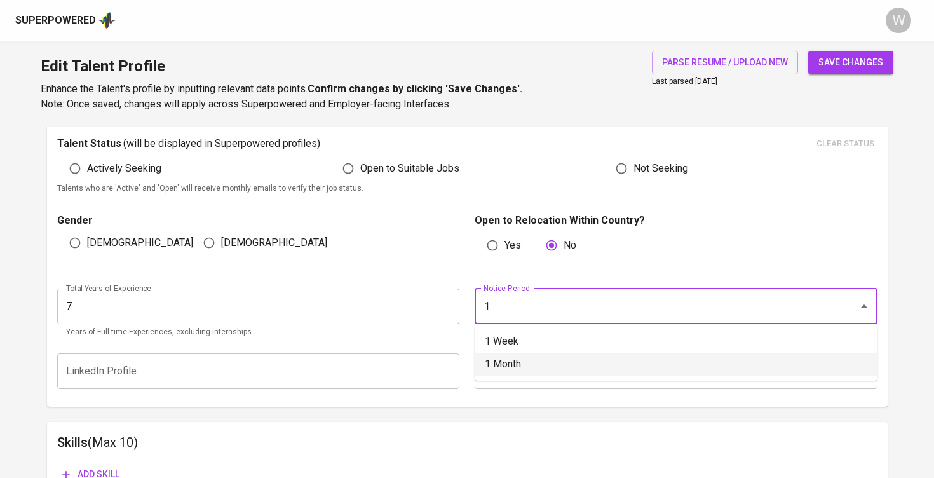
click at [534, 353] on li "1 Month" at bounding box center [675, 364] width 403 height 23
type input "1 Month"
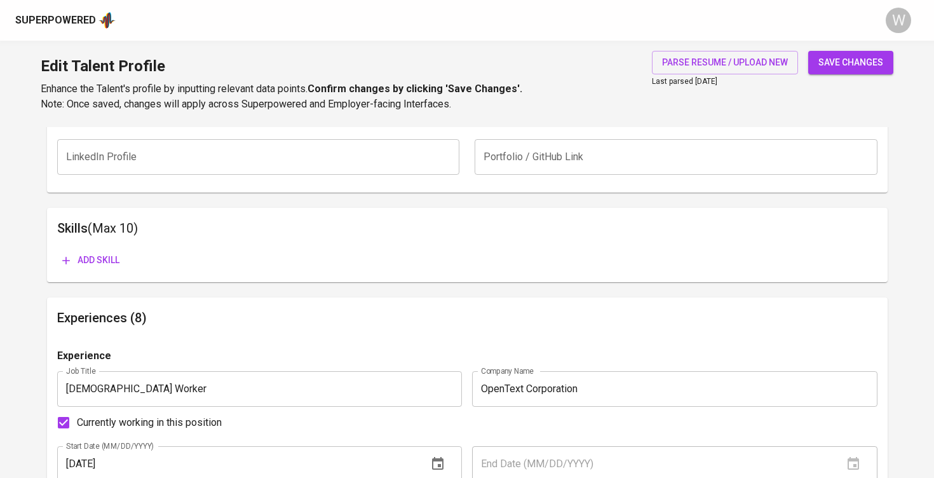
scroll to position [575, 0]
click at [870, 61] on span "save changes" at bounding box center [850, 63] width 65 height 16
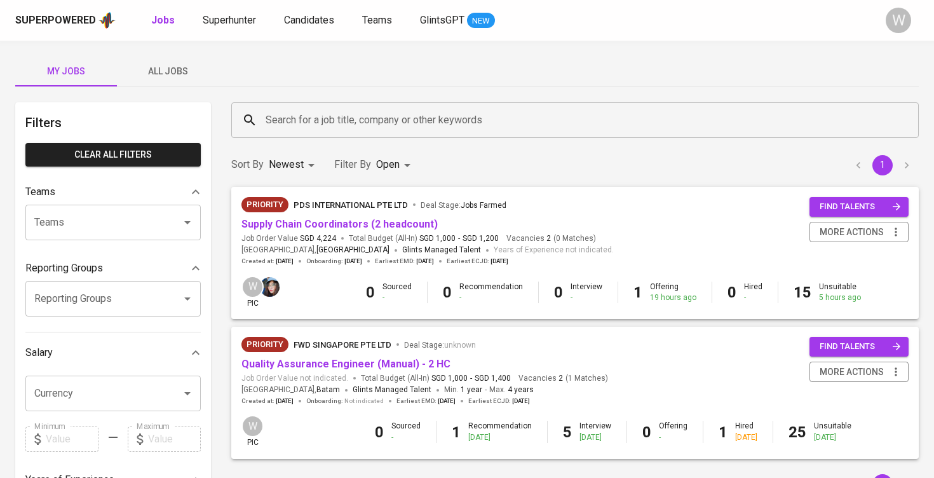
click at [173, 69] on span "All Jobs" at bounding box center [167, 72] width 86 height 16
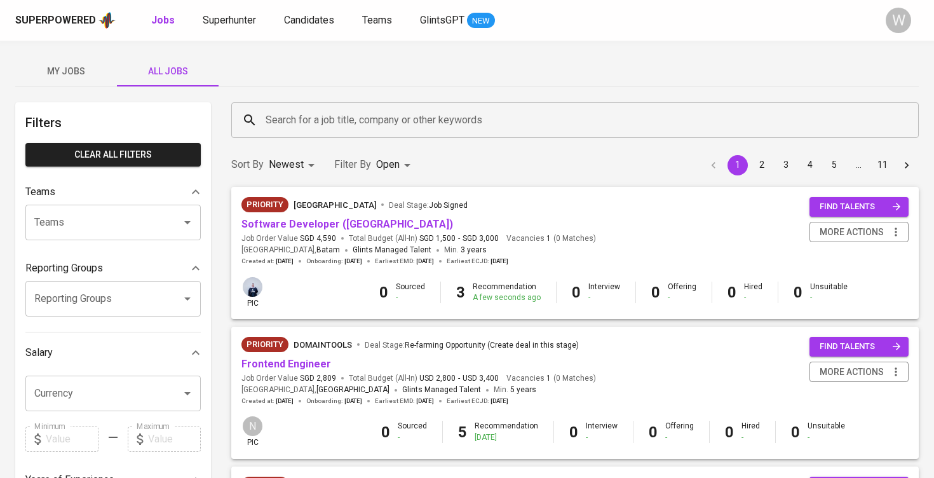
click at [294, 143] on div "Search for a job title, company or other keywords Search for a job title, compa…" at bounding box center [575, 120] width 703 height 51
click at [295, 128] on input "Search for a job title, company or other keywords" at bounding box center [577, 120] width 631 height 24
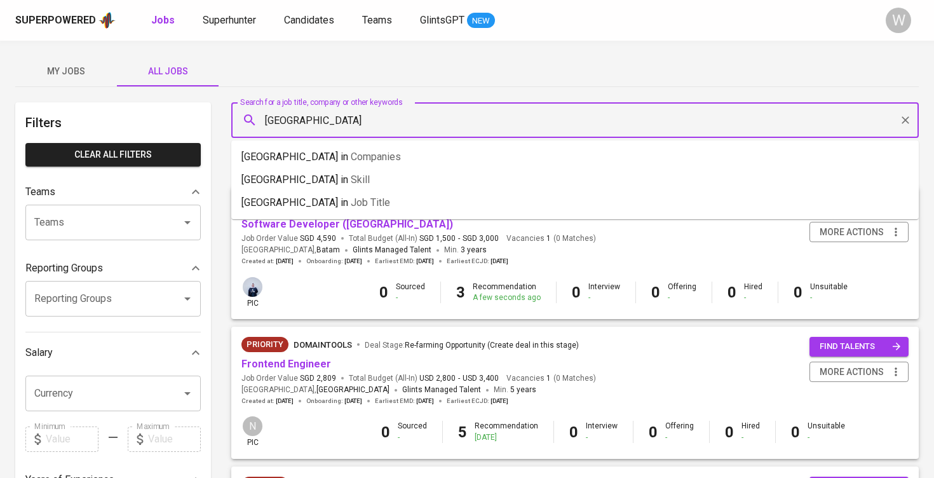
type input "[GEOGRAPHIC_DATA]"
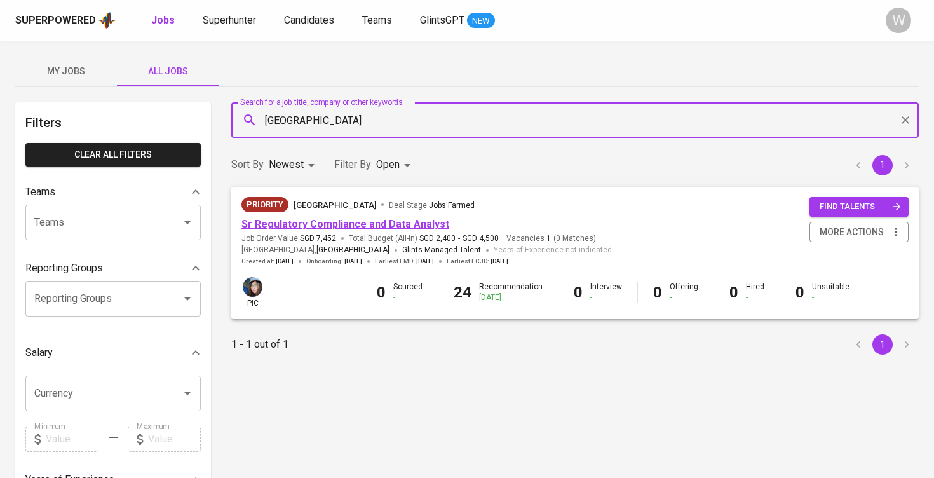
click at [302, 220] on link "Sr Regulatory Compliance and Data Analyst" at bounding box center [345, 224] width 208 height 12
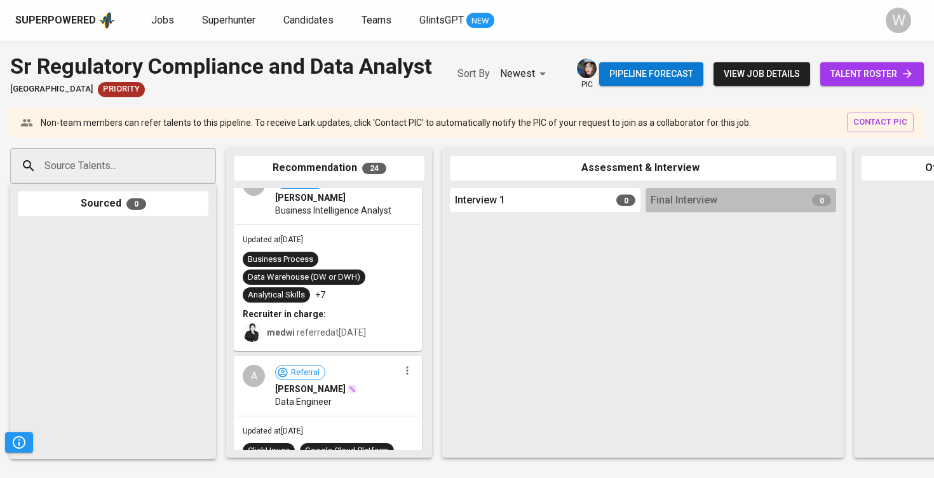
scroll to position [530, 0]
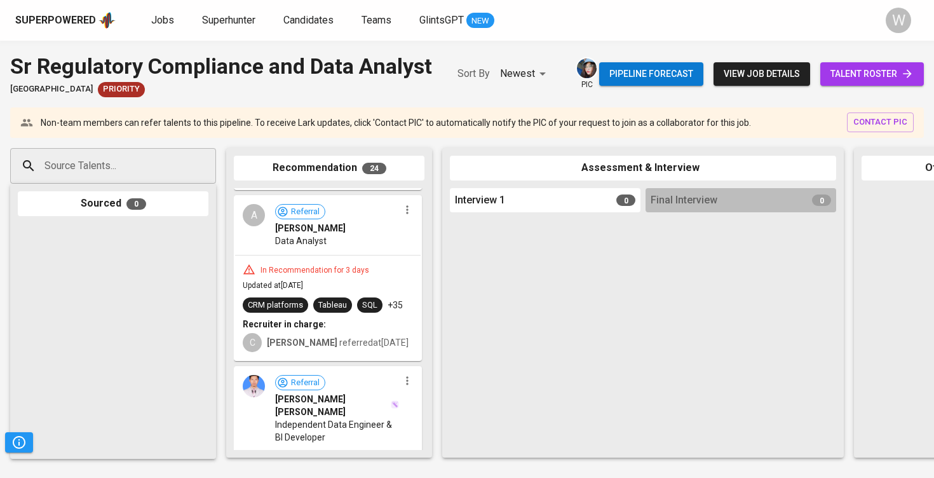
click at [870, 82] on span "talent roster" at bounding box center [871, 74] width 83 height 16
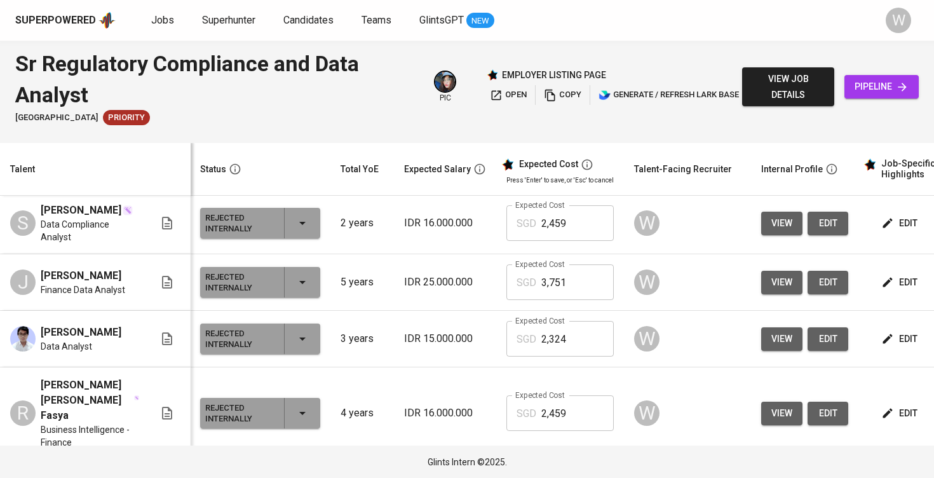
scroll to position [978, 1]
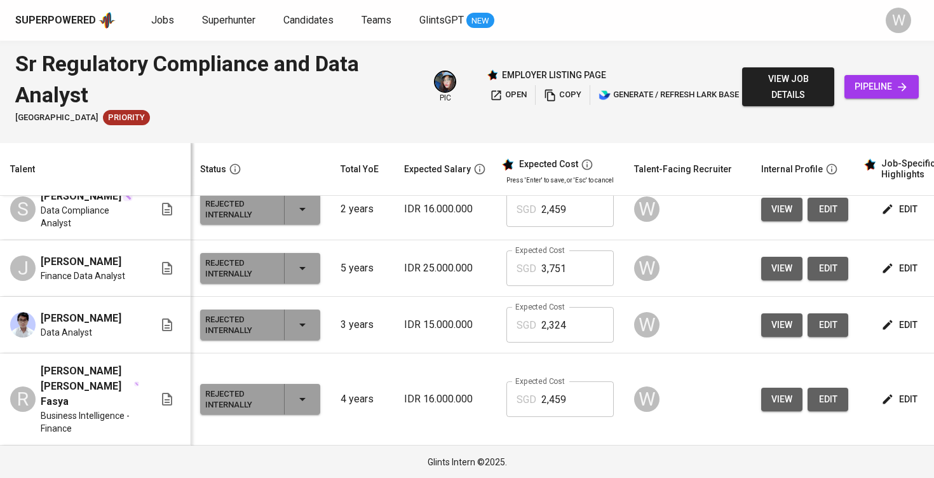
click at [771, 333] on span "view" at bounding box center [781, 325] width 21 height 16
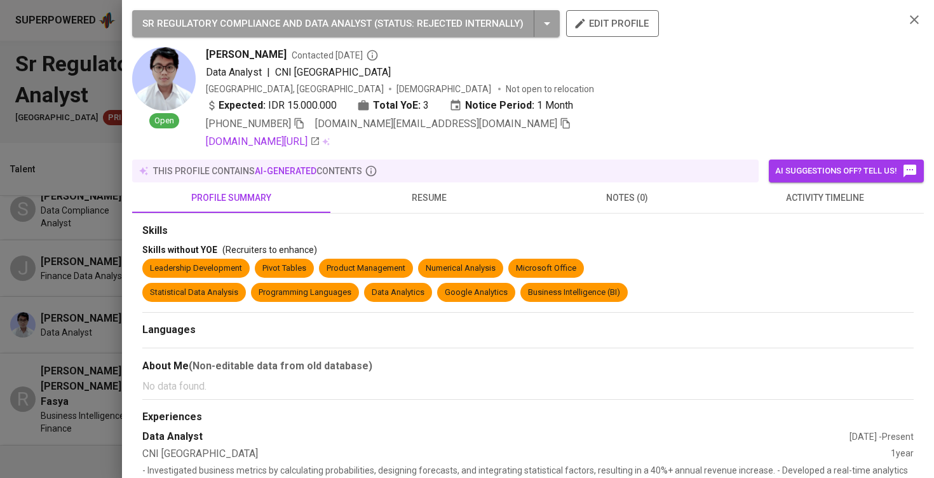
click at [452, 203] on span "resume" at bounding box center [429, 198] width 183 height 16
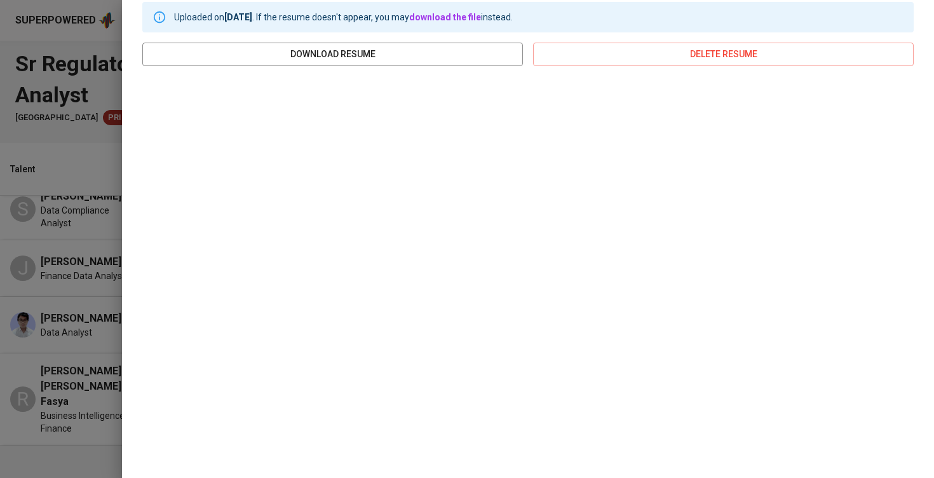
scroll to position [221, 0]
click at [107, 319] on div at bounding box center [467, 239] width 934 height 478
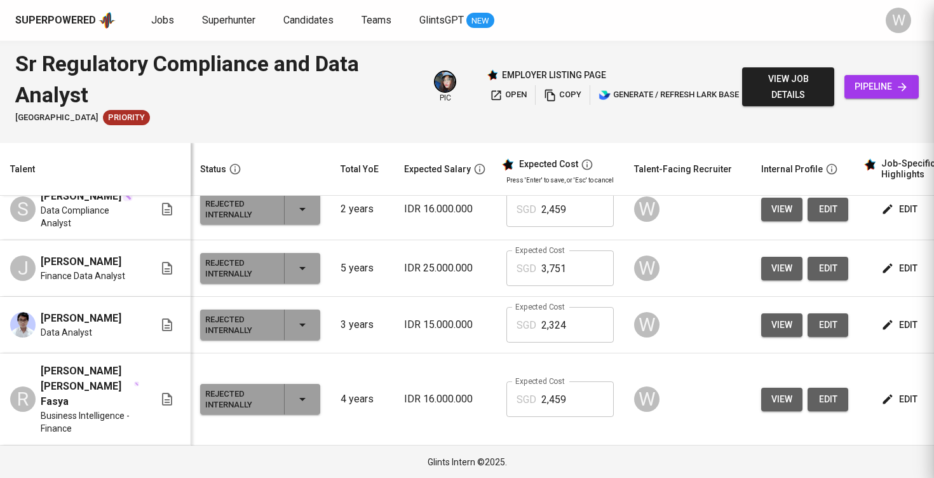
scroll to position [0, 0]
